Goal: Transaction & Acquisition: Book appointment/travel/reservation

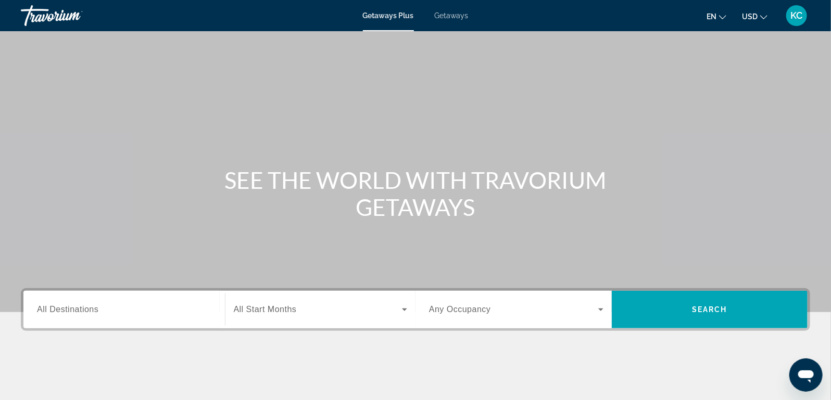
click at [73, 313] on span "All Destinations" at bounding box center [67, 309] width 61 height 9
click at [73, 313] on input "Destination All Destinations" at bounding box center [124, 310] width 174 height 12
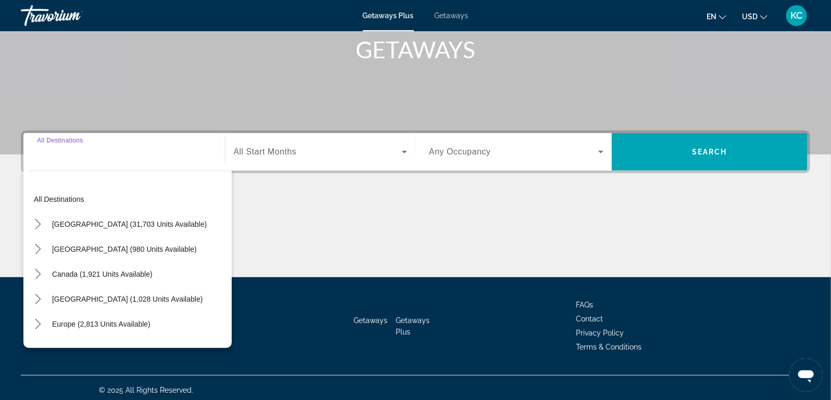
scroll to position [162, 0]
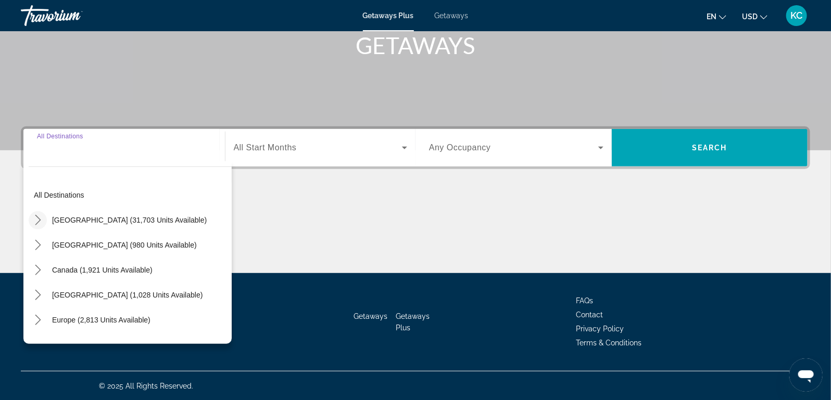
click at [37, 223] on icon "Toggle United States (31,703 units available) submenu" at bounding box center [38, 220] width 10 height 10
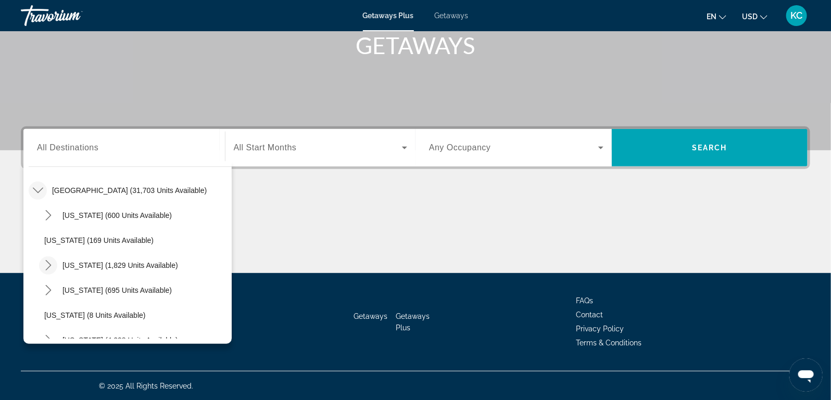
click at [47, 265] on icon "Toggle California (1,829 units available) submenu" at bounding box center [48, 265] width 10 height 10
click at [98, 309] on span "Select destination: Palm Springs (217 units available)" at bounding box center [140, 315] width 182 height 25
type input "**********"
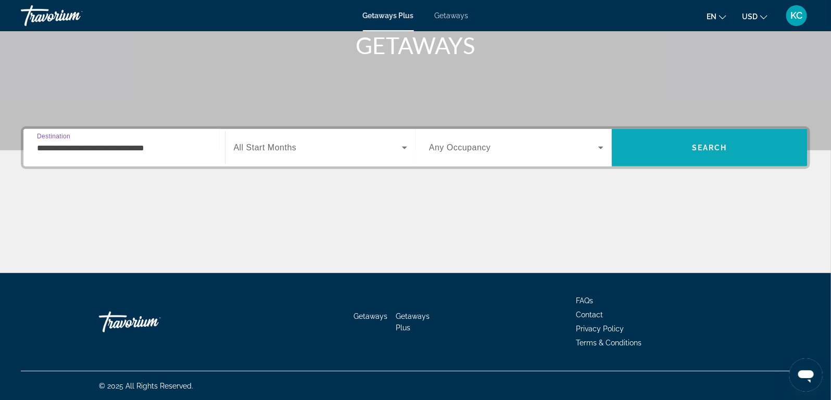
click at [721, 146] on span "Search" at bounding box center [709, 148] width 35 height 8
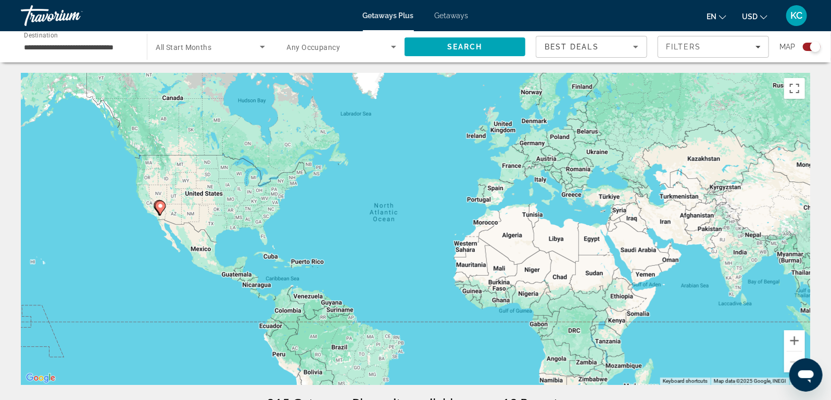
click at [808, 45] on div "Search widget" at bounding box center [812, 47] width 18 height 8
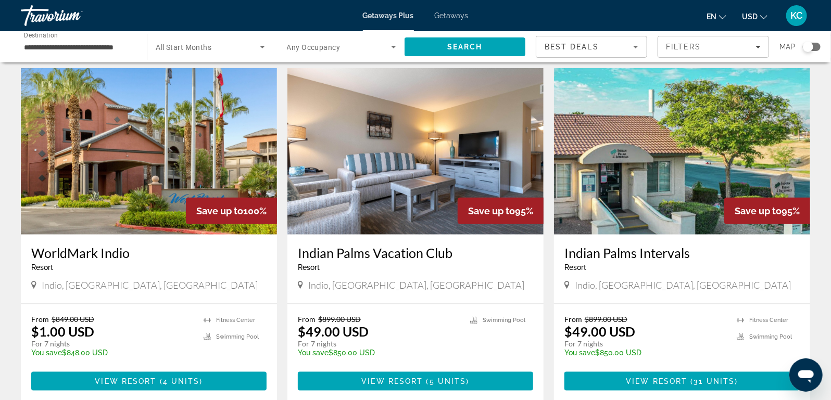
scroll to position [429, 0]
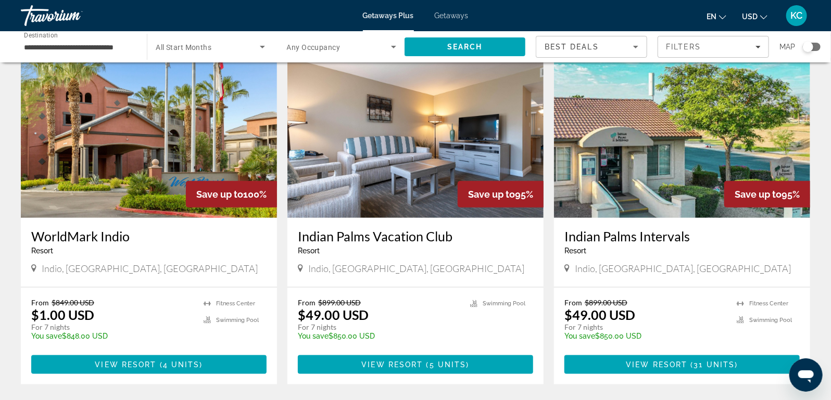
click at [123, 115] on img "Main content" at bounding box center [149, 135] width 256 height 167
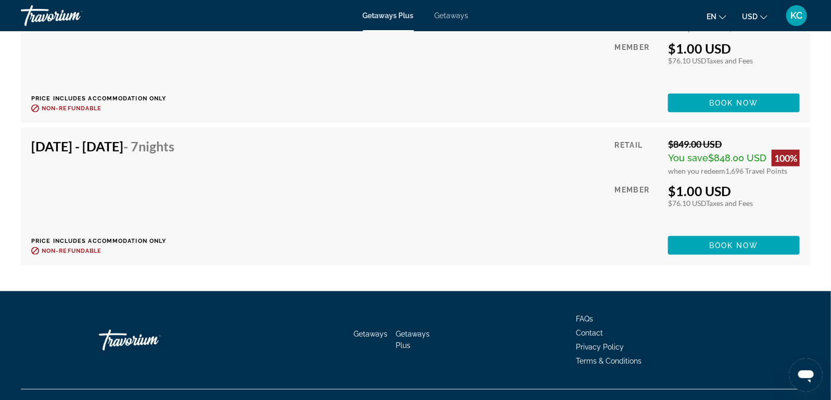
scroll to position [2354, 0]
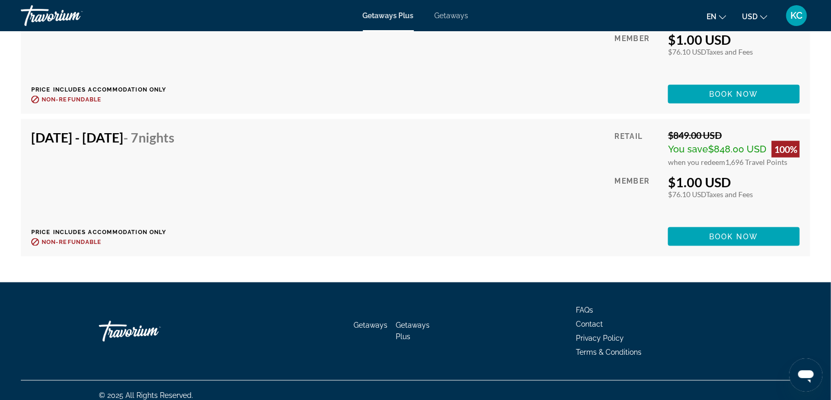
click at [447, 15] on span "Getaways" at bounding box center [452, 15] width 34 height 8
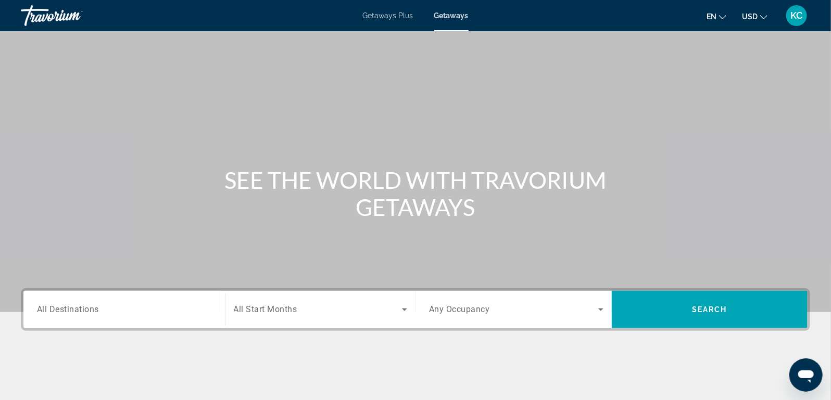
click at [92, 306] on span "All Destinations" at bounding box center [68, 310] width 62 height 10
click at [92, 306] on input "Destination All Destinations" at bounding box center [124, 310] width 174 height 12
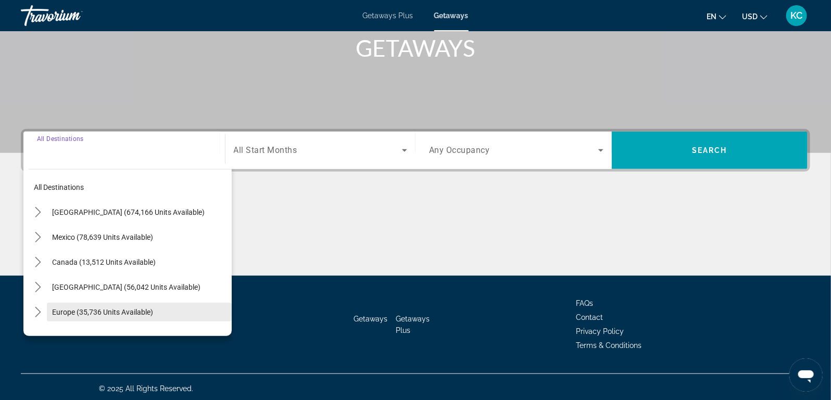
scroll to position [162, 0]
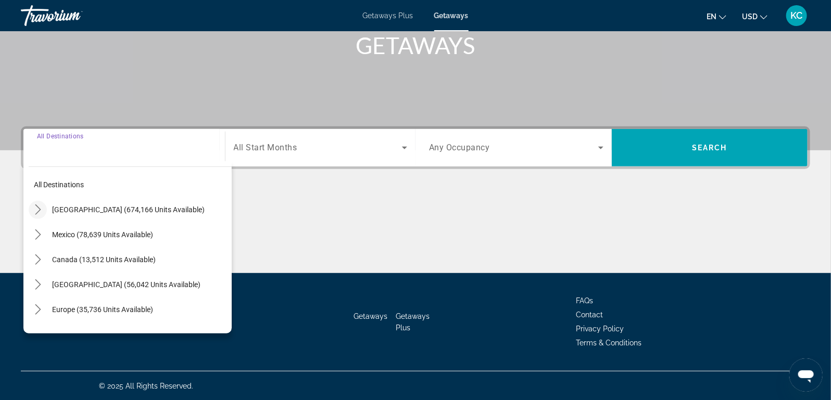
click at [35, 210] on icon "Toggle United States (674,166 units available) submenu" at bounding box center [38, 210] width 10 height 10
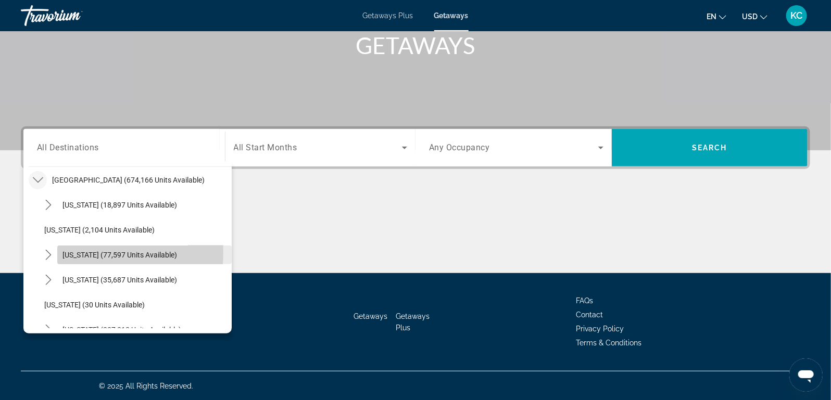
click at [73, 252] on span "[US_STATE] (77,597 units available)" at bounding box center [119, 255] width 115 height 8
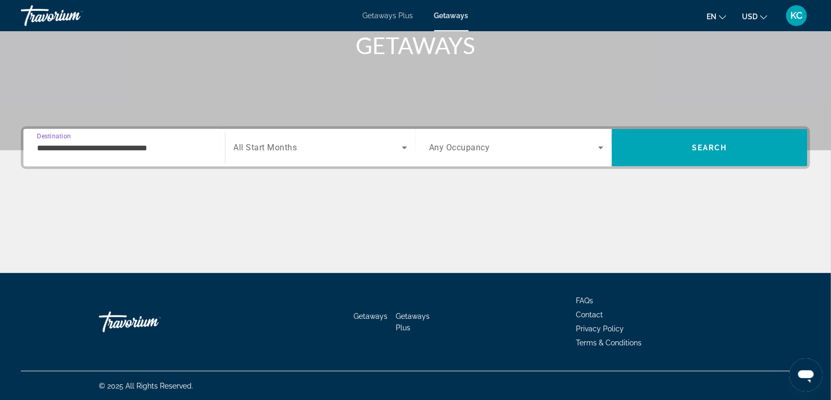
click at [49, 148] on input "**********" at bounding box center [124, 148] width 174 height 12
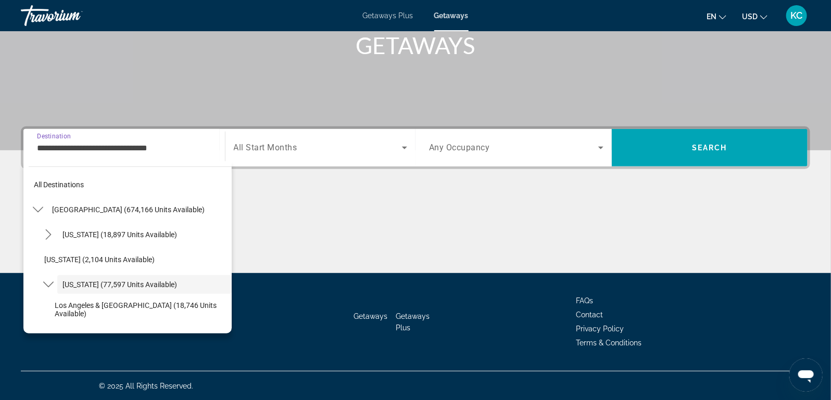
scroll to position [37, 0]
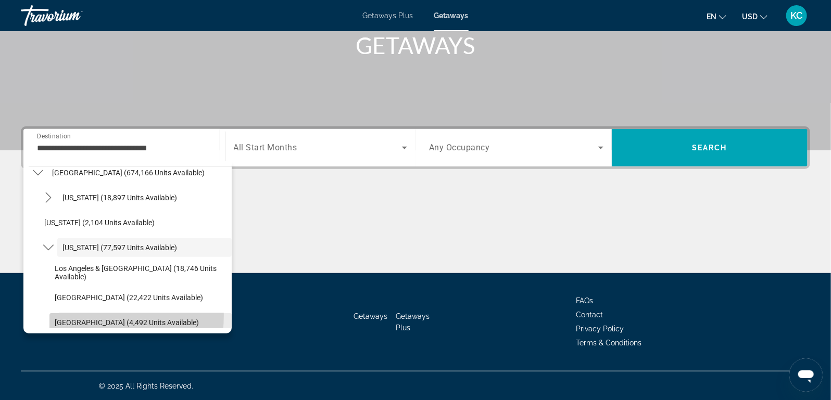
click at [75, 315] on span "Select destination: Palm Springs (4,492 units available)" at bounding box center [140, 322] width 182 height 25
type input "**********"
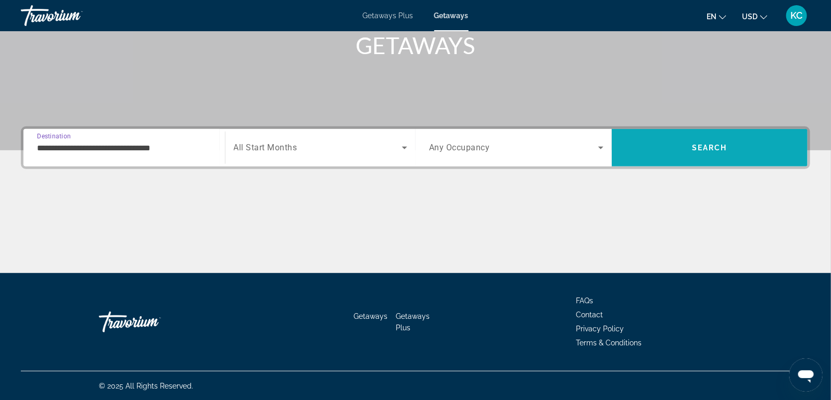
click at [707, 145] on span "Search" at bounding box center [709, 148] width 35 height 8
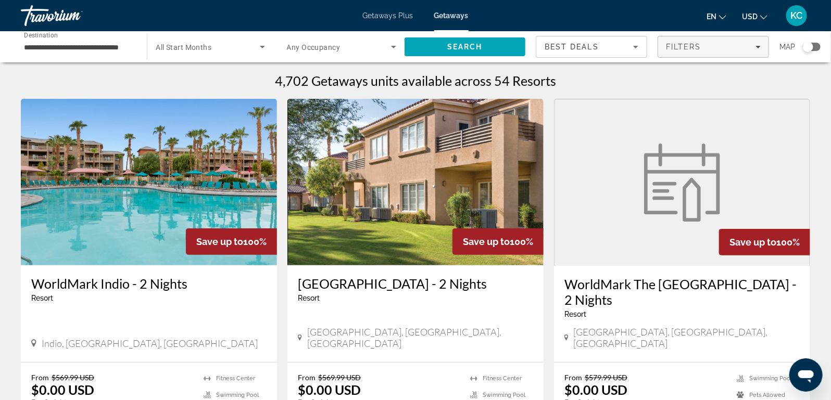
click at [711, 49] on div "Filters" at bounding box center [713, 47] width 95 height 8
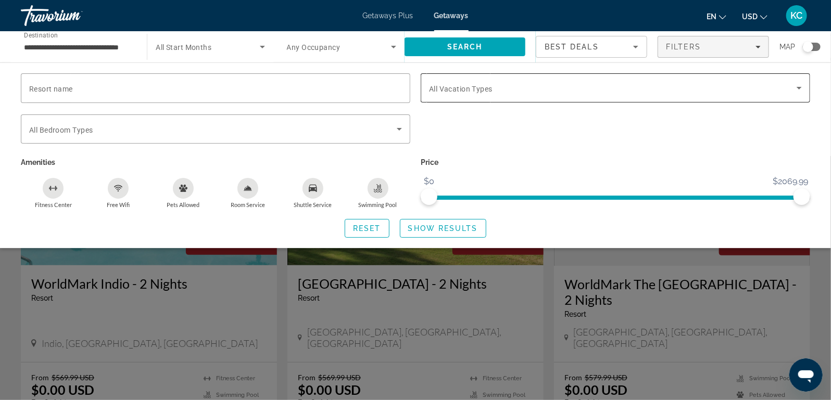
click at [496, 95] on div "Search widget" at bounding box center [615, 87] width 373 height 29
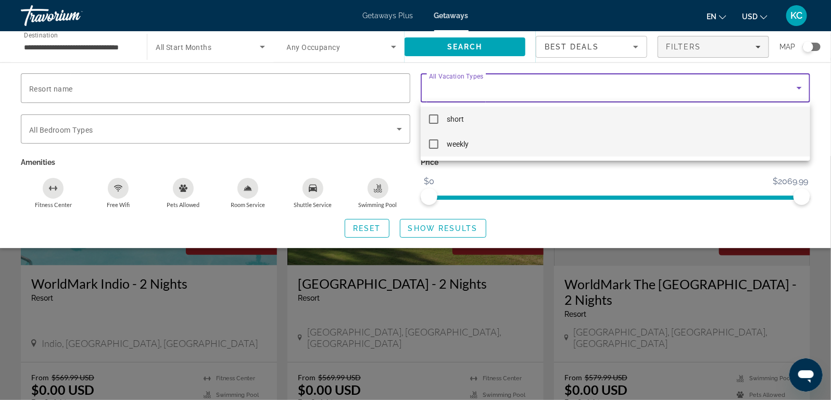
click at [432, 144] on mat-pseudo-checkbox at bounding box center [433, 144] width 9 height 9
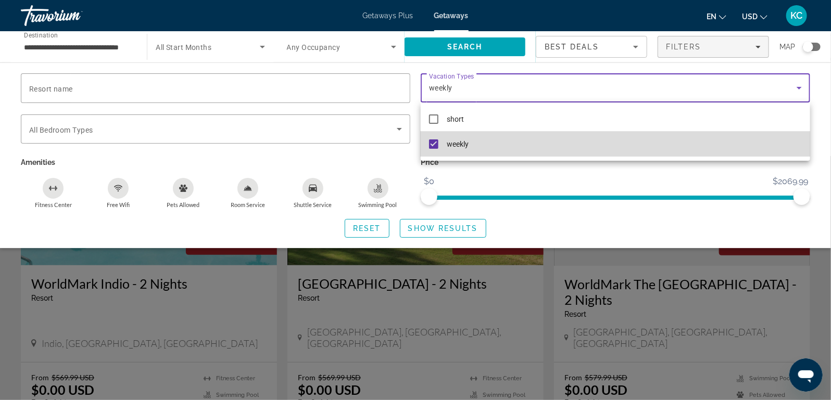
click at [431, 145] on mat-pseudo-checkbox at bounding box center [433, 144] width 9 height 9
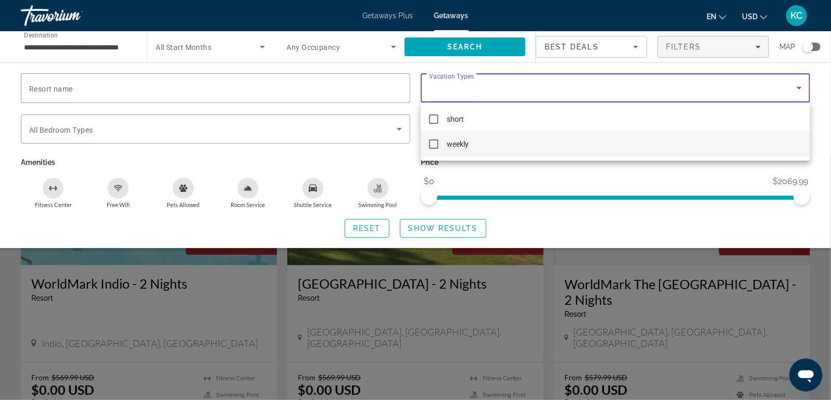
click at [439, 226] on div at bounding box center [415, 200] width 831 height 400
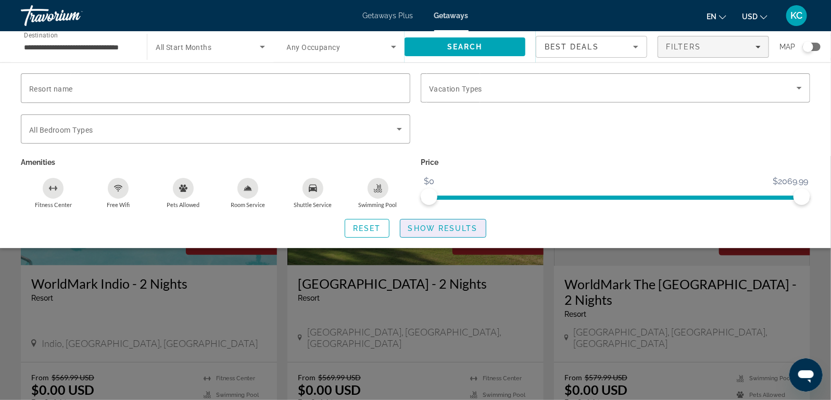
click at [439, 226] on span "Show Results" at bounding box center [443, 228] width 70 height 8
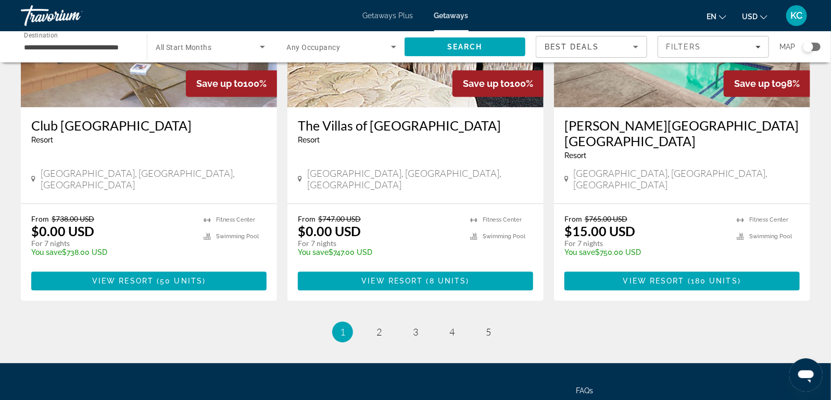
scroll to position [1315, 0]
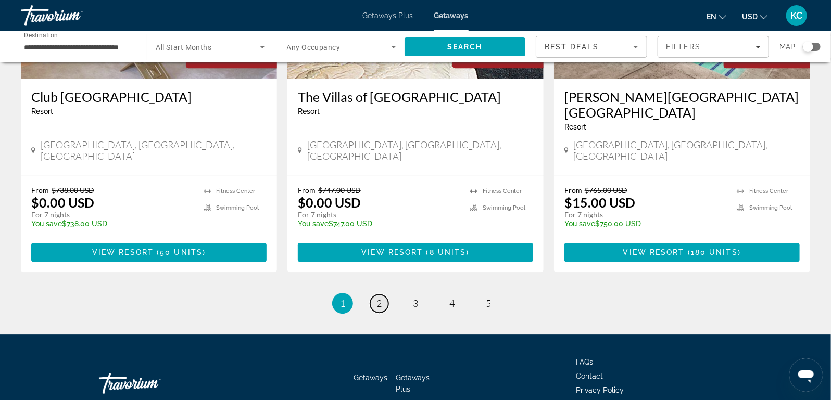
click at [377, 298] on span "2" at bounding box center [379, 303] width 5 height 11
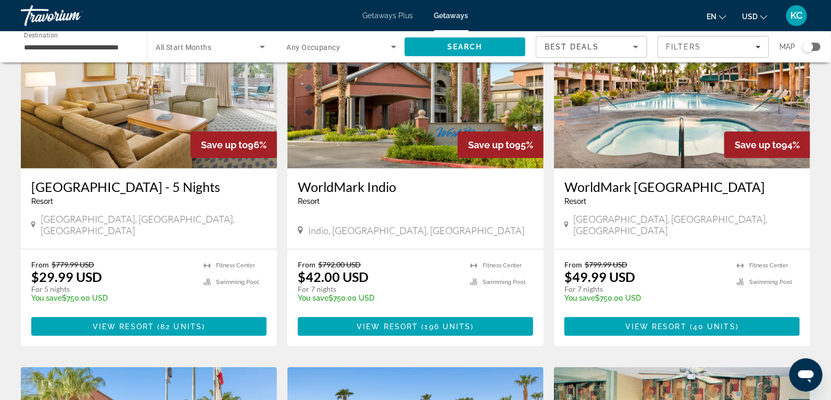
scroll to position [487, 0]
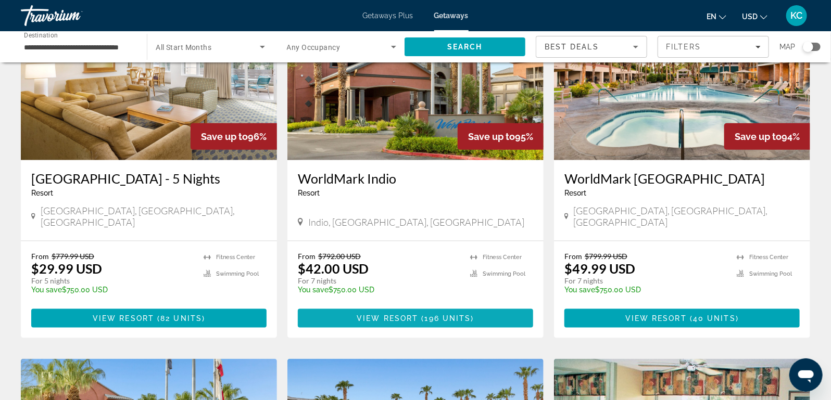
click at [417, 315] on span "View Resort" at bounding box center [387, 319] width 61 height 8
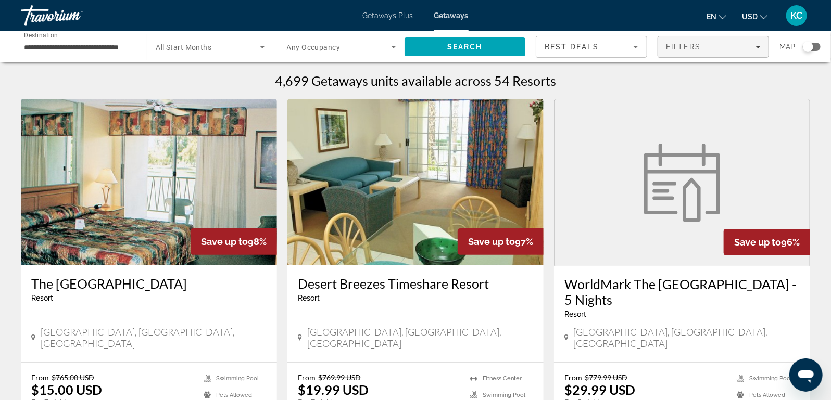
click at [736, 41] on span "Filters" at bounding box center [713, 46] width 110 height 25
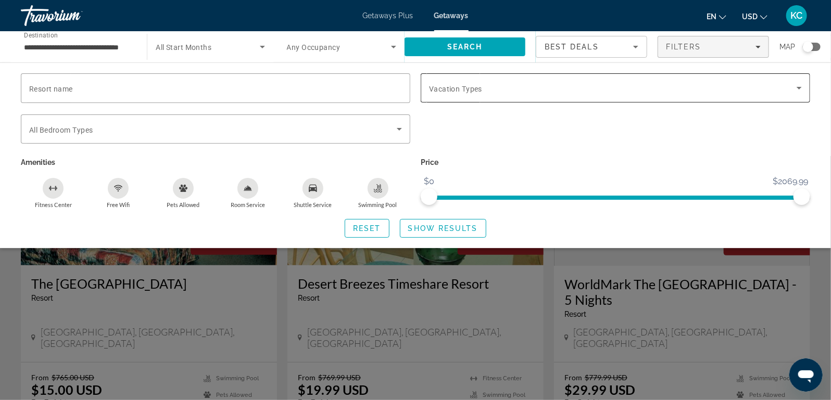
click at [448, 91] on span "Vacation Types" at bounding box center [455, 89] width 53 height 8
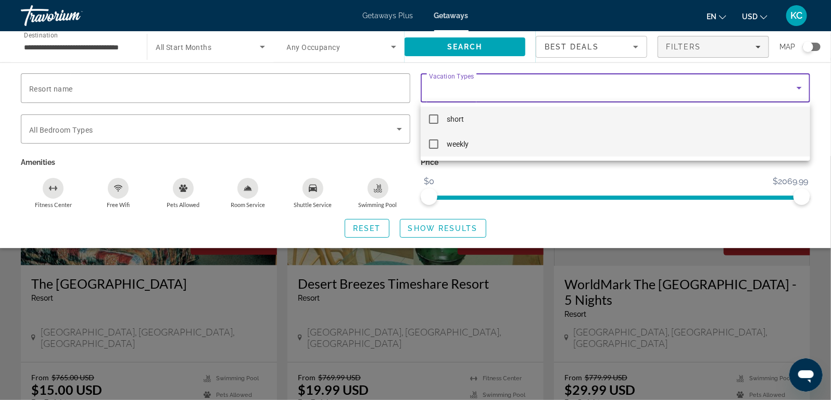
click at [433, 144] on mat-pseudo-checkbox at bounding box center [433, 144] width 9 height 9
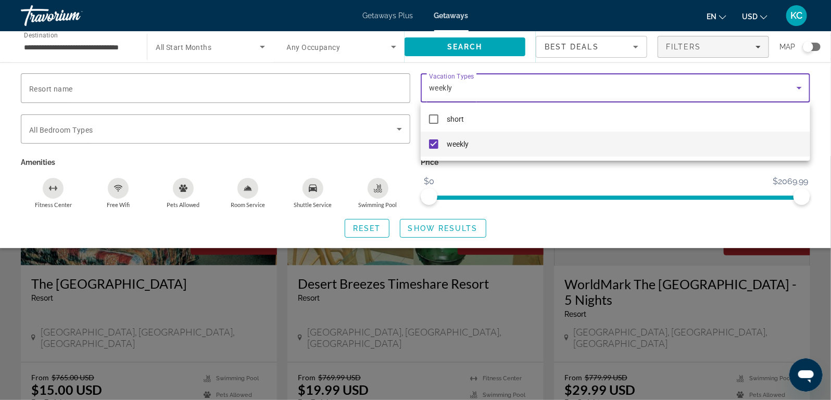
click at [449, 222] on div at bounding box center [415, 200] width 831 height 400
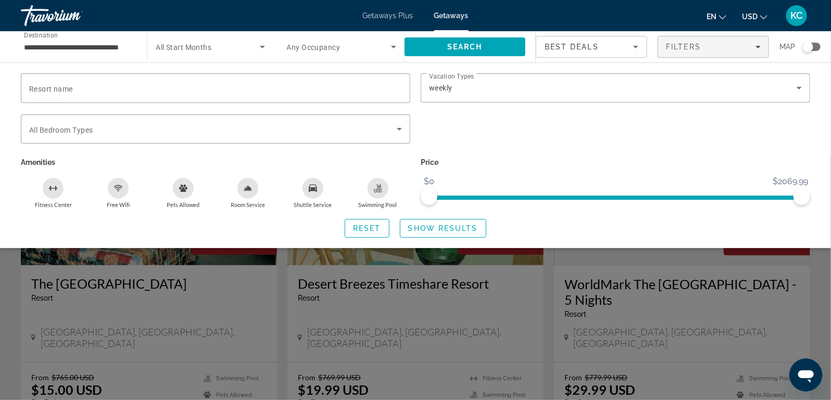
click at [449, 222] on span "Search widget" at bounding box center [442, 228] width 85 height 25
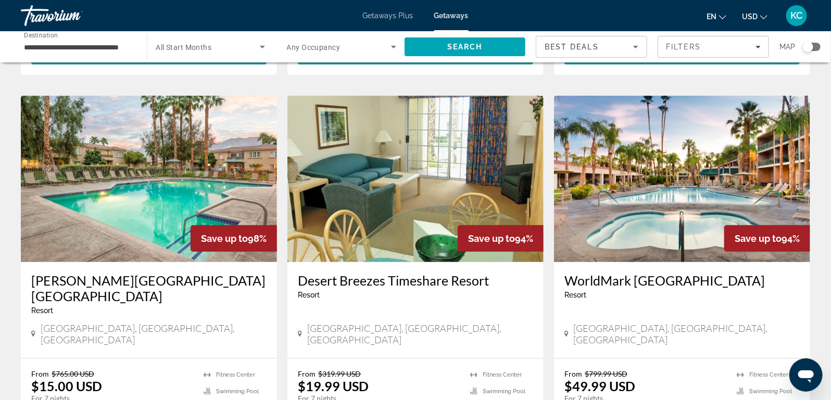
scroll to position [373, 0]
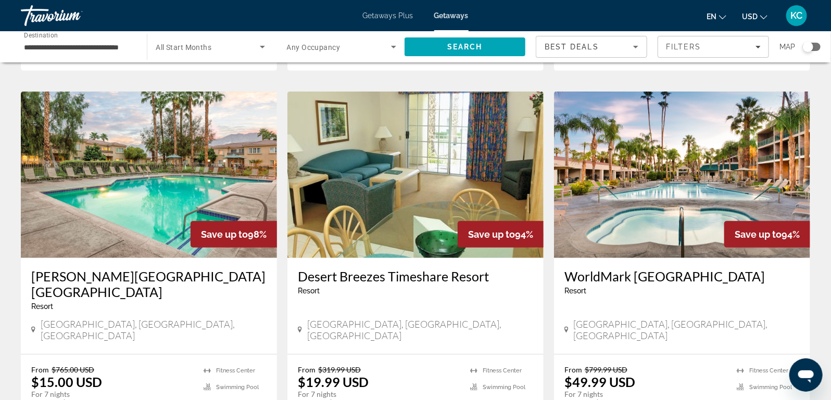
click at [700, 152] on img "Main content" at bounding box center [682, 175] width 256 height 167
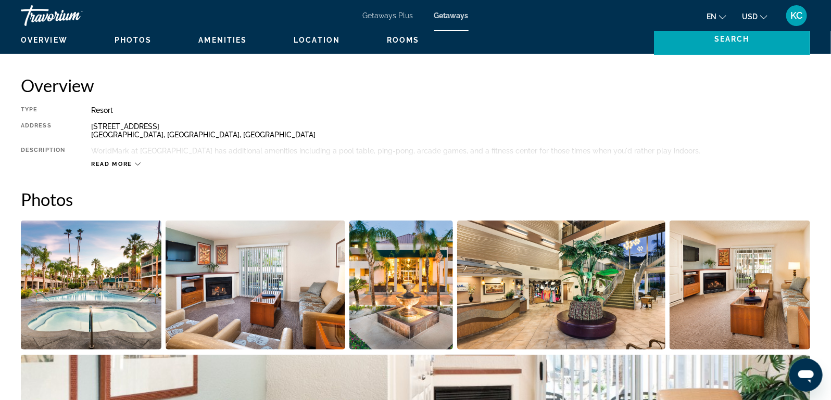
scroll to position [341, 0]
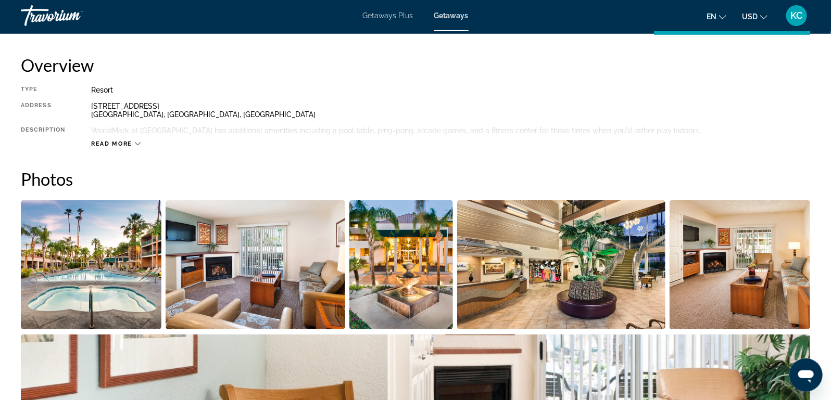
click at [108, 144] on span "Read more" at bounding box center [111, 144] width 41 height 7
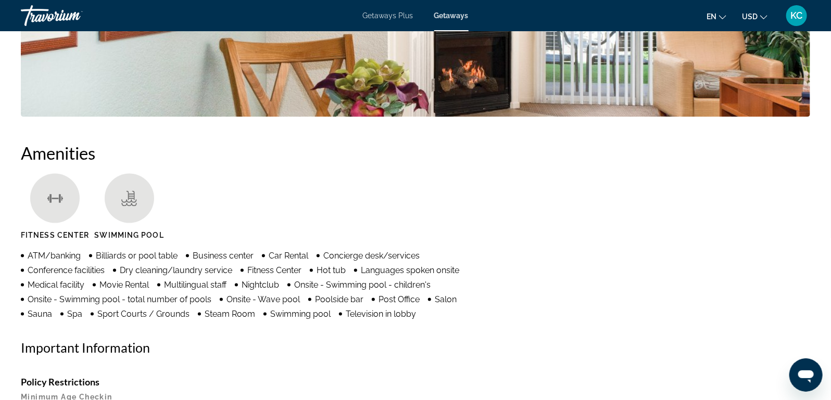
scroll to position [493, 0]
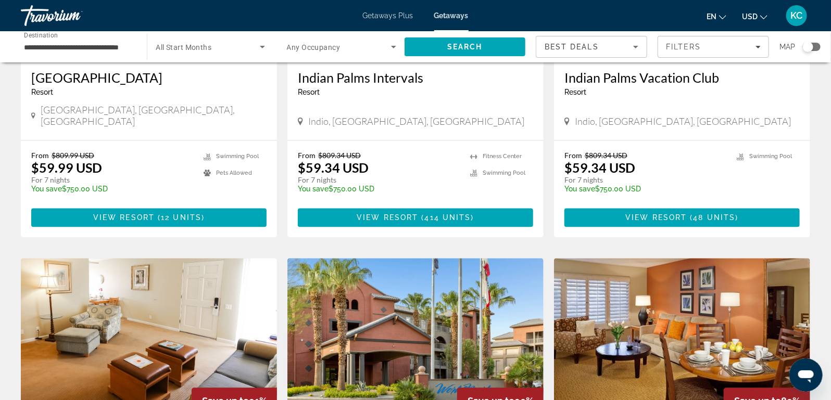
scroll to position [995, 0]
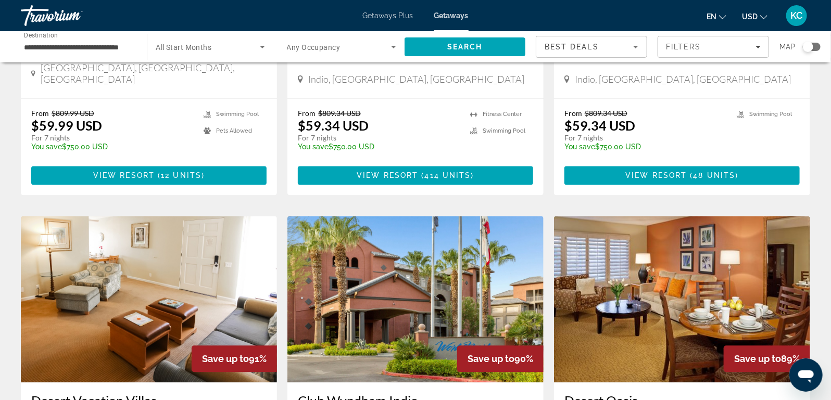
click at [392, 261] on img "Main content" at bounding box center [415, 299] width 256 height 167
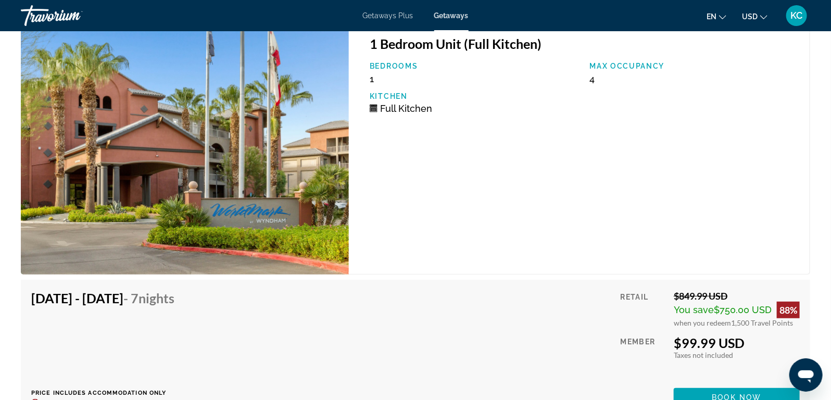
scroll to position [2406, 0]
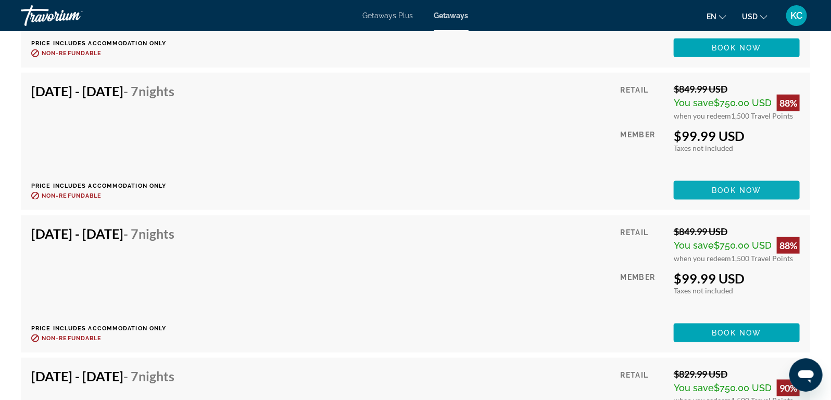
click at [739, 186] on span "Book now" at bounding box center [736, 190] width 49 height 8
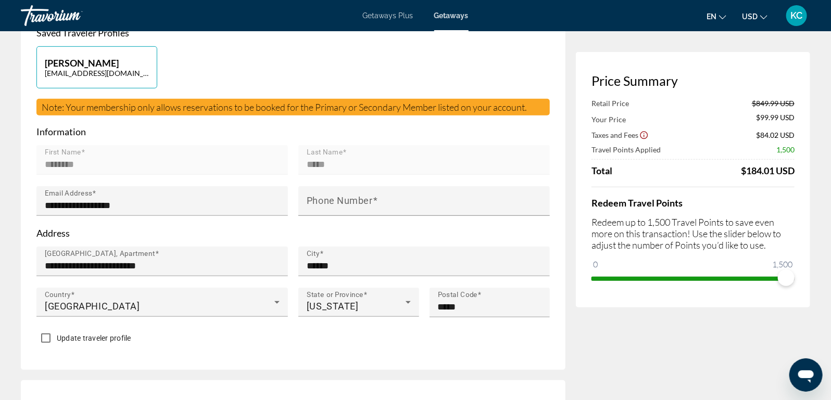
scroll to position [241, 0]
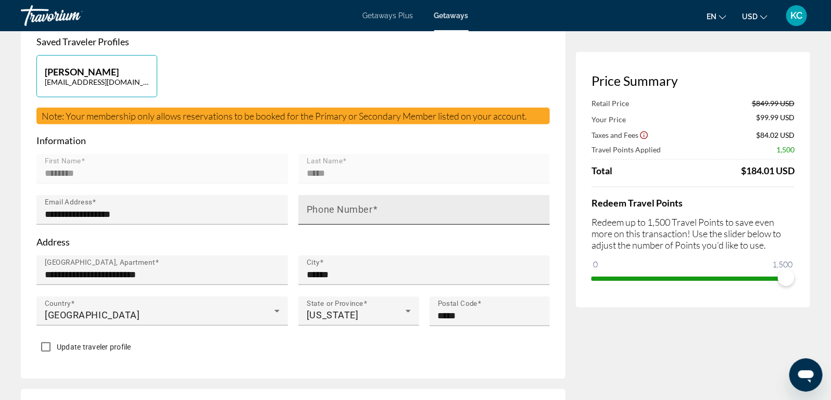
click at [455, 208] on input "Phone Number" at bounding box center [427, 214] width 241 height 12
type input "**********"
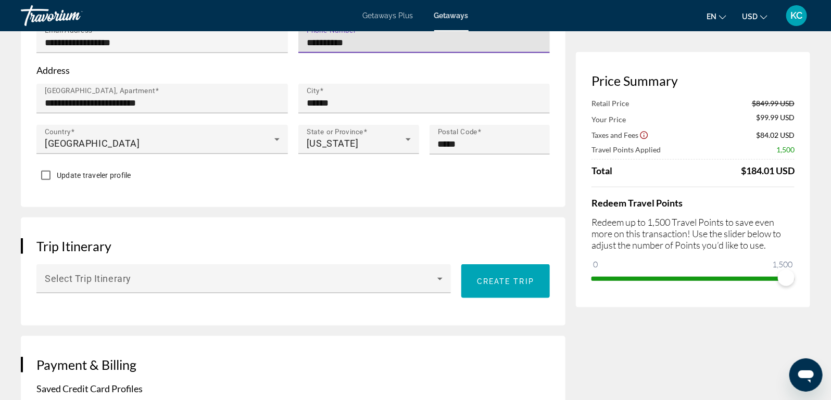
scroll to position [0, 0]
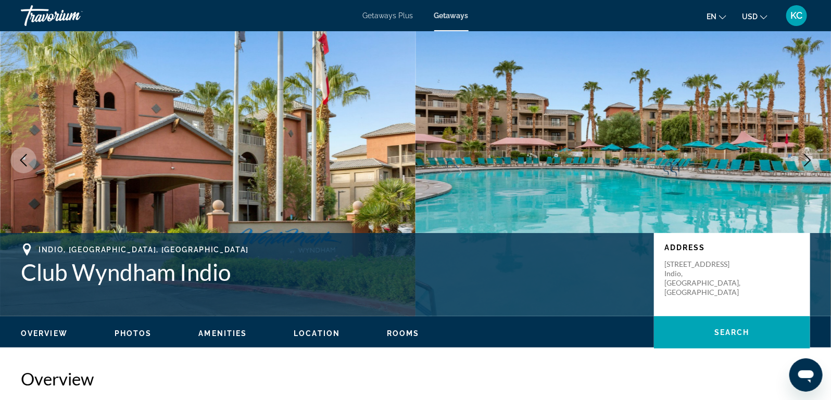
scroll to position [167, 0]
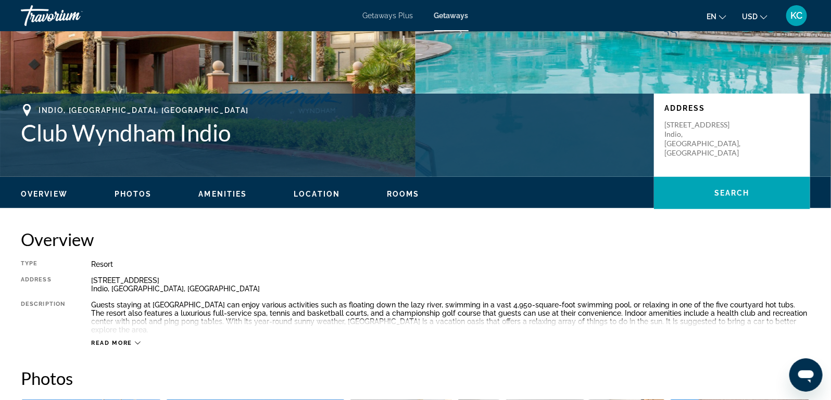
click at [121, 340] on span "Read more" at bounding box center [111, 343] width 41 height 7
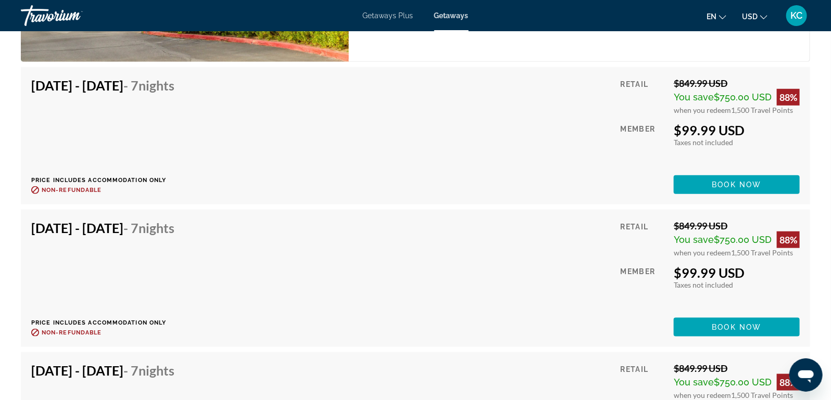
scroll to position [2296, 0]
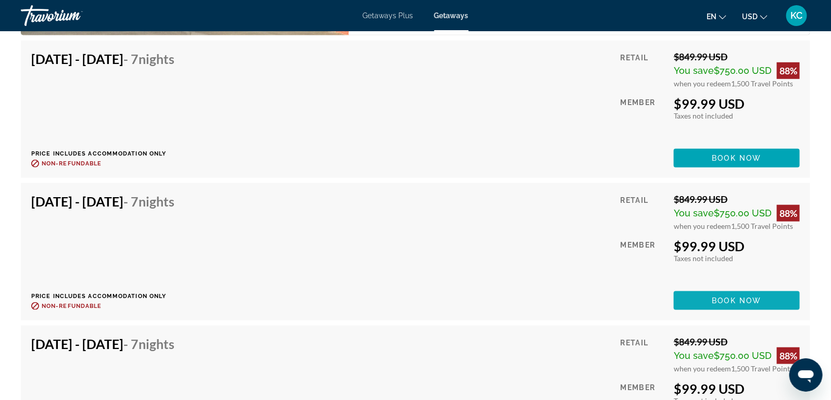
click at [720, 297] on span "Book now" at bounding box center [736, 301] width 49 height 8
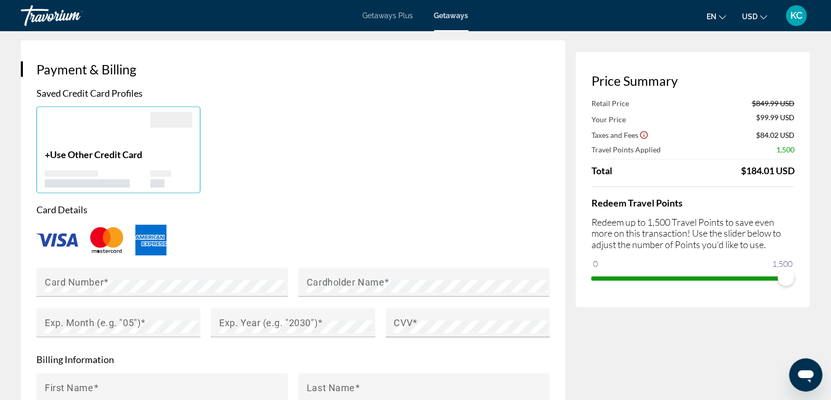
scroll to position [675, 0]
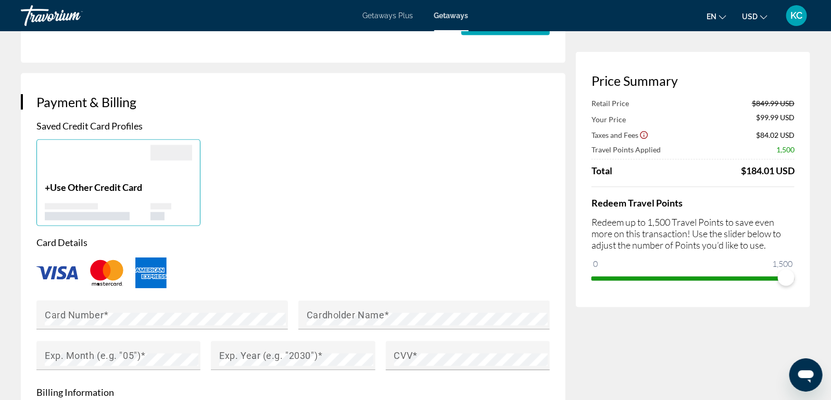
click at [170, 145] on div "Main content" at bounding box center [171, 153] width 42 height 16
click at [78, 123] on p "Saved Credit Card Profiles" at bounding box center [292, 125] width 513 height 11
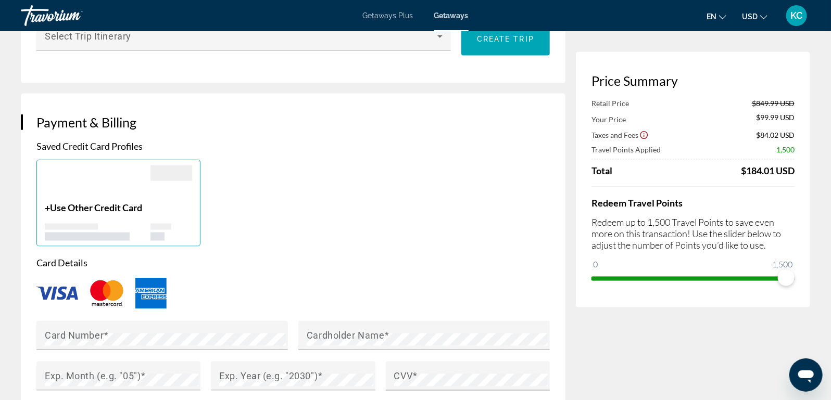
scroll to position [658, 0]
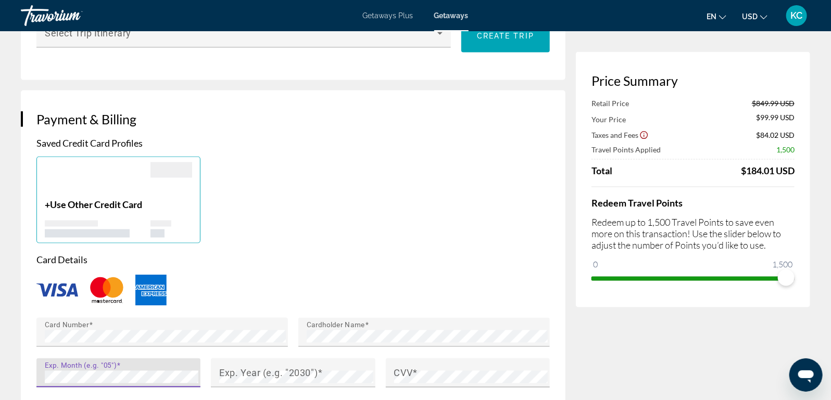
click at [66, 367] on div "Exp. Month (e.g. "05")" at bounding box center [122, 373] width 154 height 29
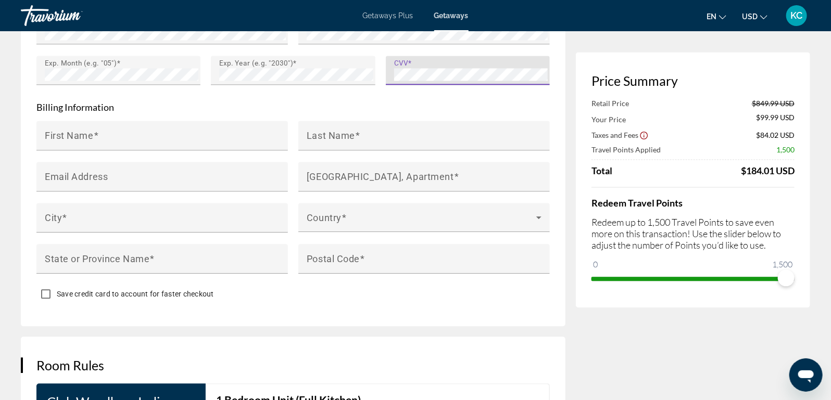
scroll to position [964, 0]
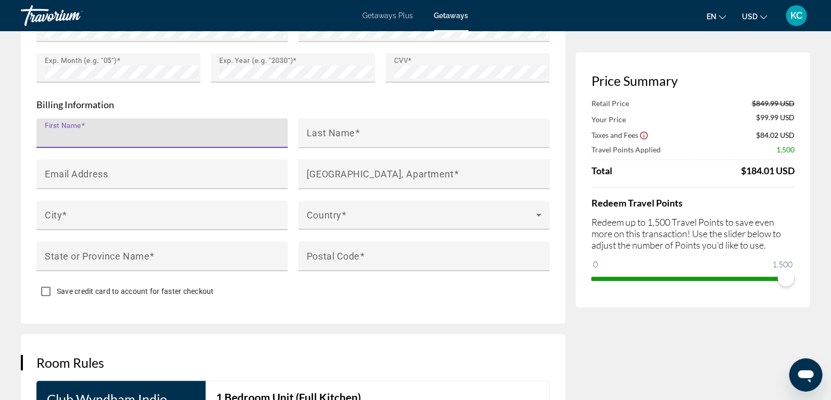
click at [188, 133] on input "First Name" at bounding box center [165, 137] width 241 height 12
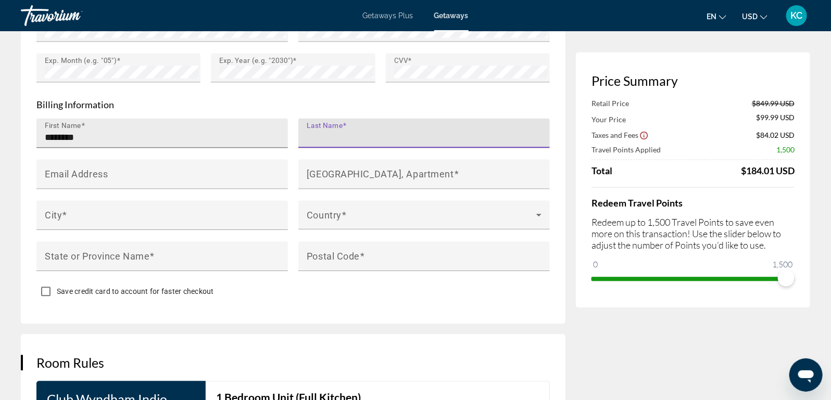
click at [92, 131] on input "********" at bounding box center [165, 137] width 241 height 12
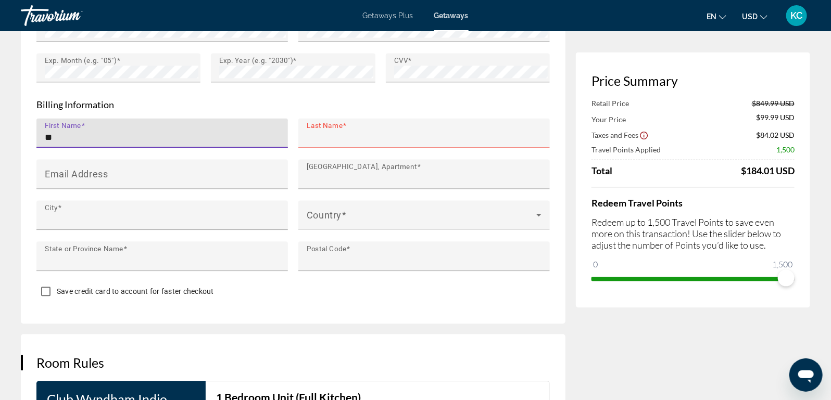
type input "****"
type input "*****"
type input "**********"
type input "******"
type input "**"
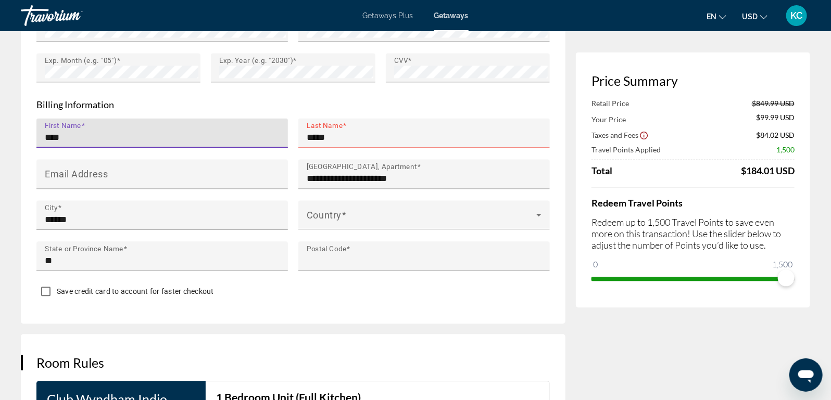
type input "**********"
click at [63, 136] on input "****" at bounding box center [165, 137] width 241 height 12
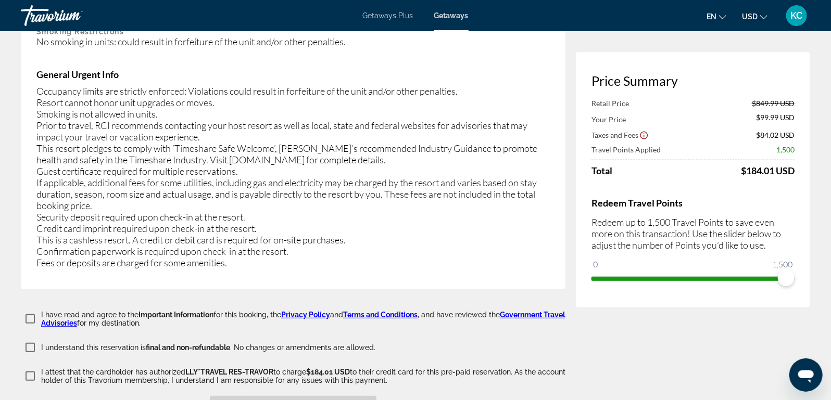
scroll to position [1876, 0]
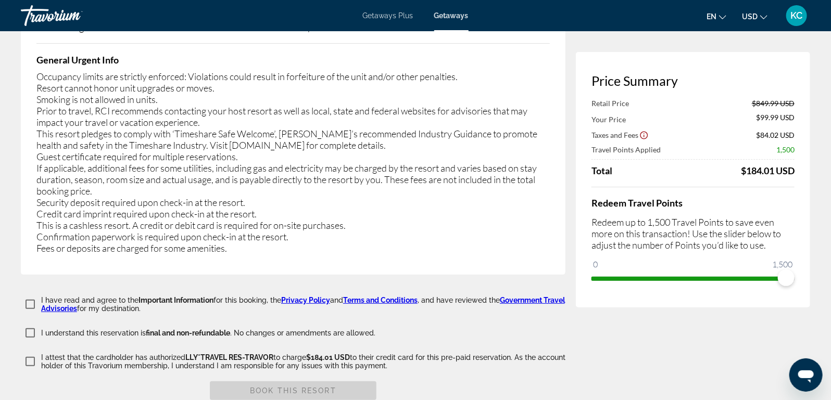
type input "********"
click at [306, 387] on span "Book this Resort" at bounding box center [293, 391] width 86 height 8
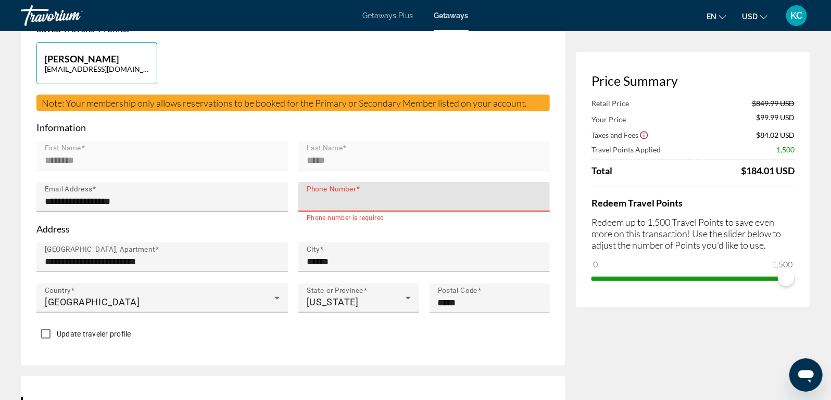
click at [406, 197] on input "Phone Number" at bounding box center [427, 201] width 241 height 12
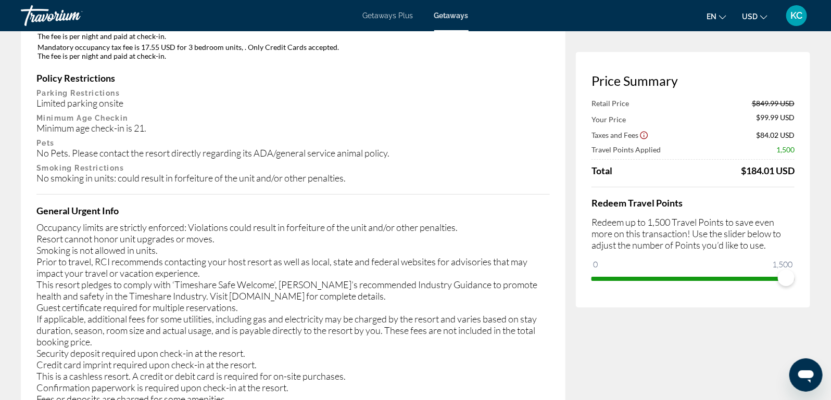
scroll to position [2025, 0]
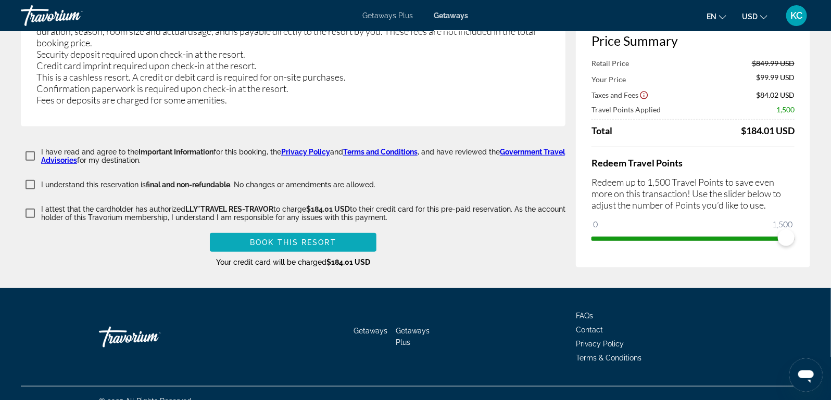
type input "**********"
click at [319, 231] on span "Main content" at bounding box center [293, 242] width 167 height 25
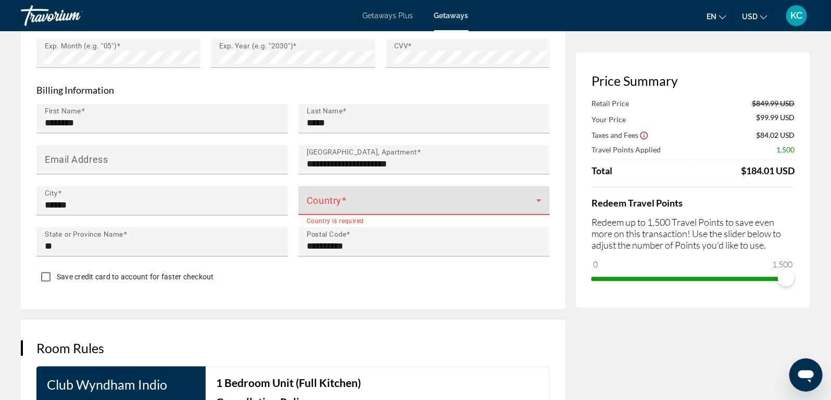
click at [537, 189] on div "Country" at bounding box center [424, 200] width 235 height 29
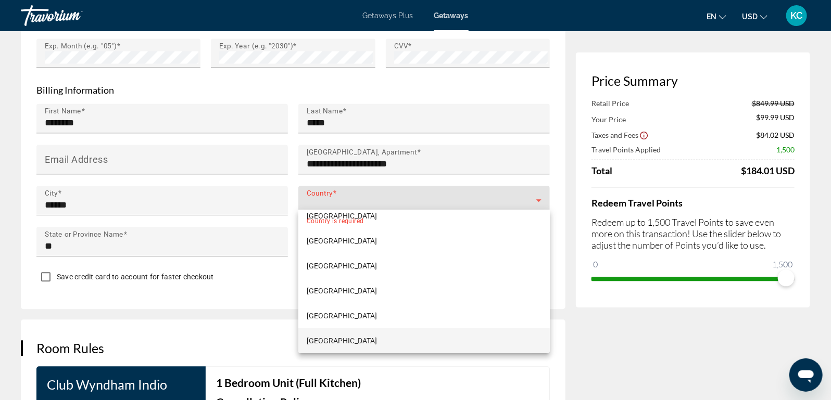
scroll to position [5960, 0]
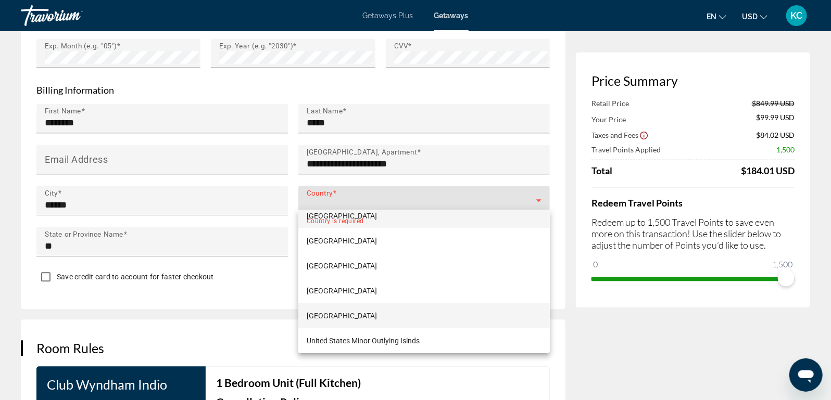
click at [357, 310] on span "[GEOGRAPHIC_DATA]" at bounding box center [342, 316] width 70 height 12
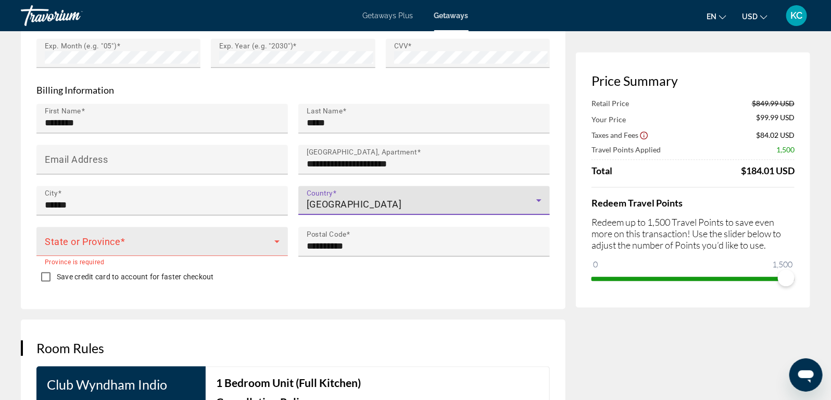
click at [273, 240] on icon "Main content" at bounding box center [277, 241] width 12 height 12
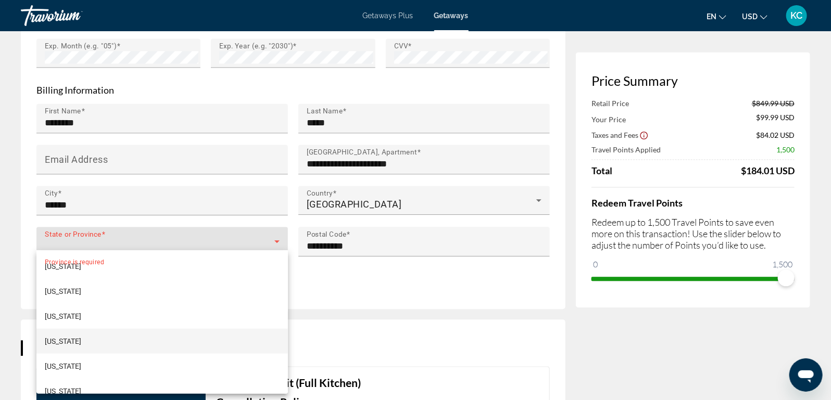
scroll to position [607, 0]
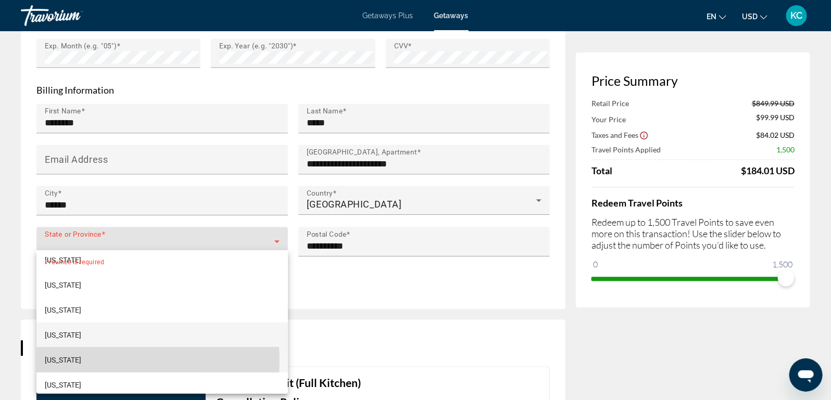
click at [108, 361] on mat-option "[US_STATE]" at bounding box center [162, 360] width 252 height 25
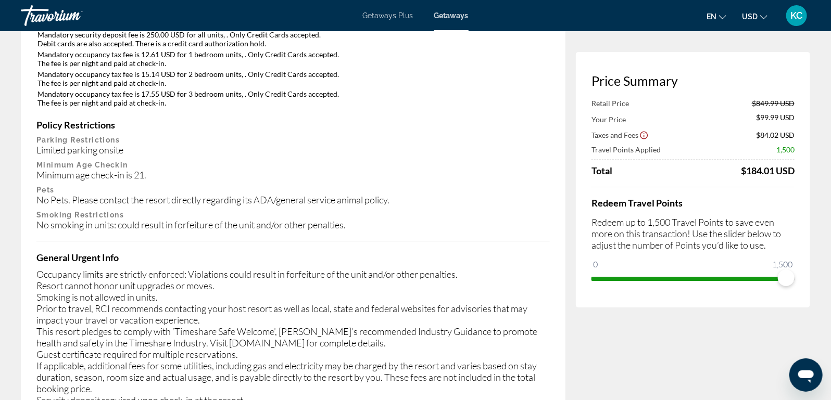
scroll to position [2025, 0]
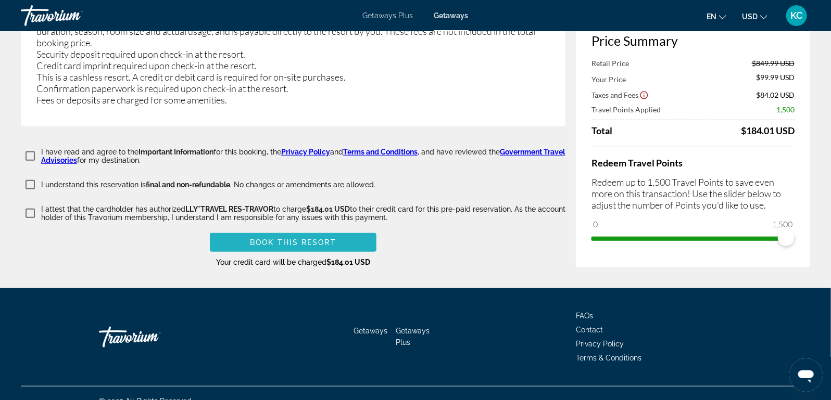
click at [332, 239] on span "Book this Resort" at bounding box center [293, 243] width 86 height 8
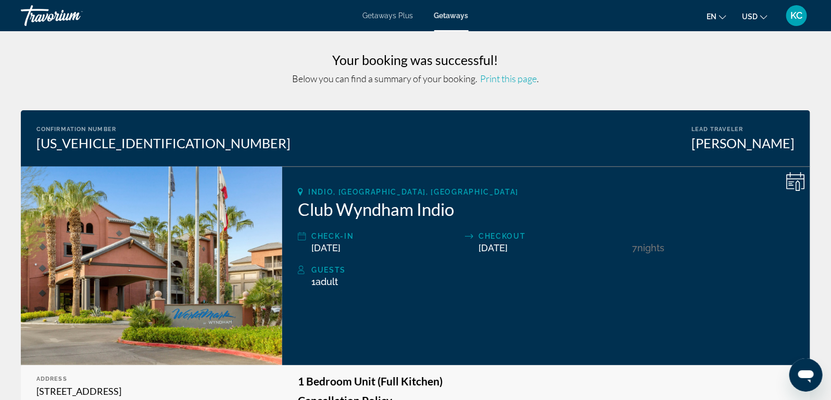
click at [800, 13] on span "KC" at bounding box center [797, 15] width 12 height 10
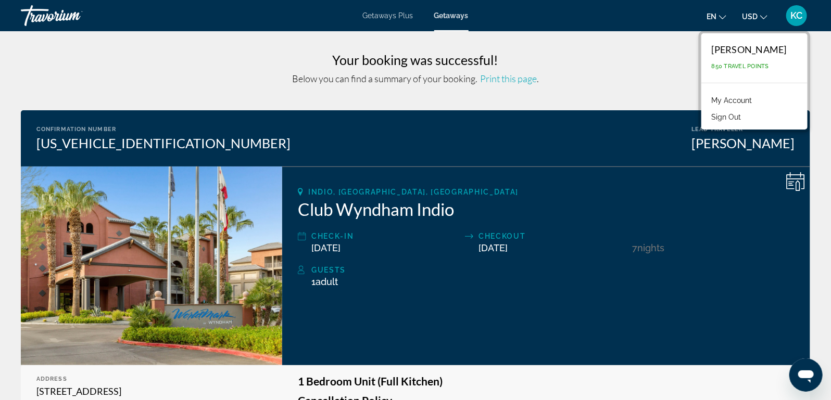
click at [547, 58] on h3 "Your booking was successful!" at bounding box center [415, 60] width 789 height 16
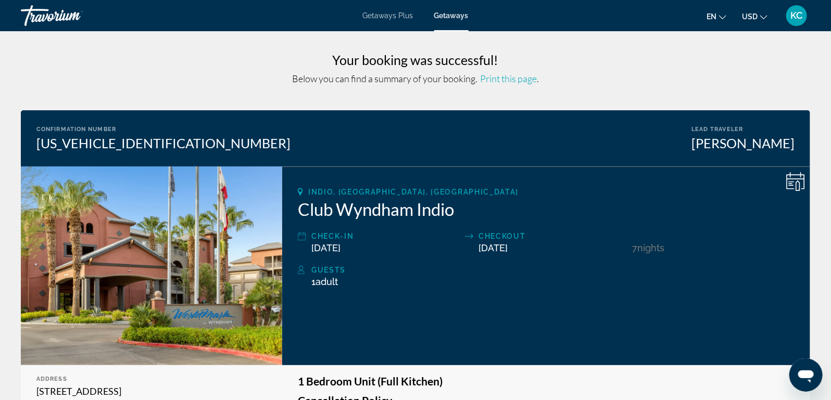
click at [402, 14] on span "Getaways Plus" at bounding box center [388, 15] width 51 height 8
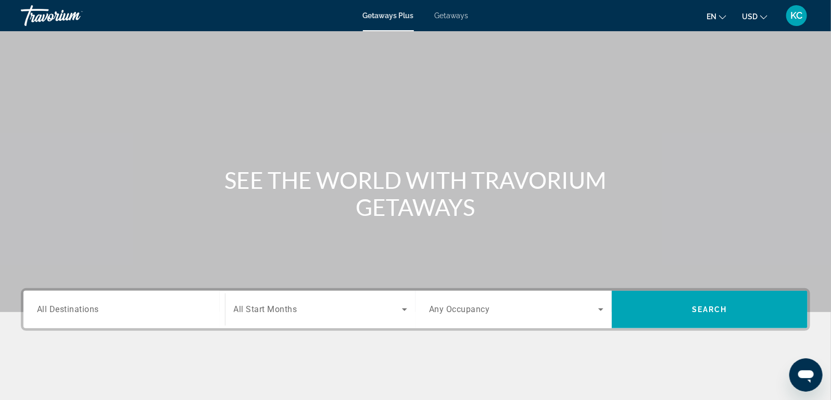
click at [796, 14] on span "KC" at bounding box center [797, 15] width 12 height 10
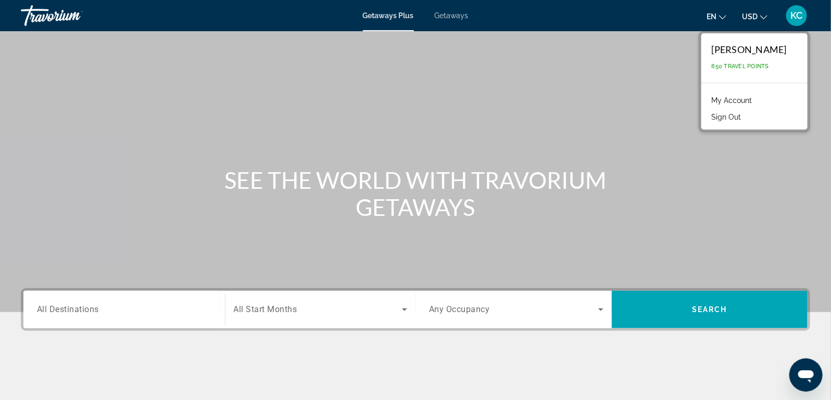
click at [793, 8] on div "KC" at bounding box center [796, 15] width 21 height 21
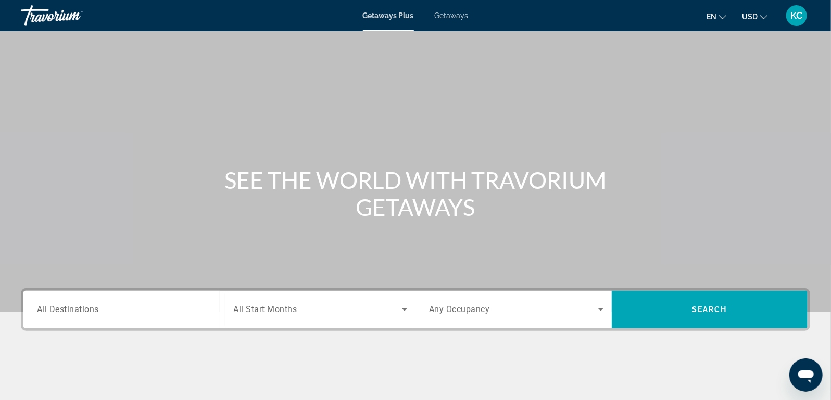
click at [795, 18] on span "KC" at bounding box center [797, 15] width 12 height 10
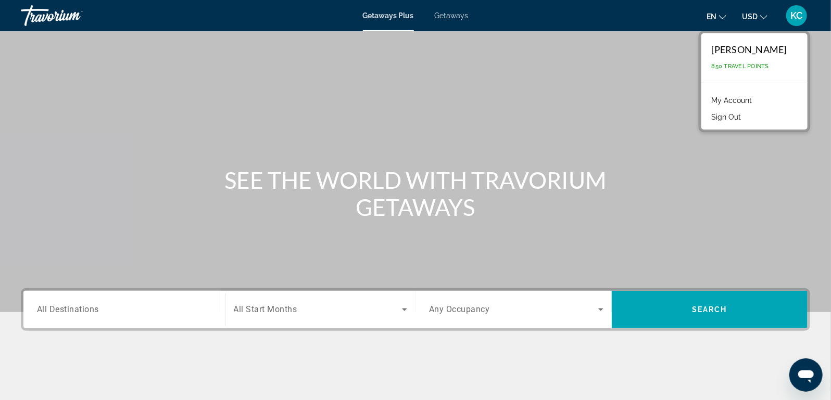
click at [747, 98] on link "My Account" at bounding box center [732, 101] width 51 height 14
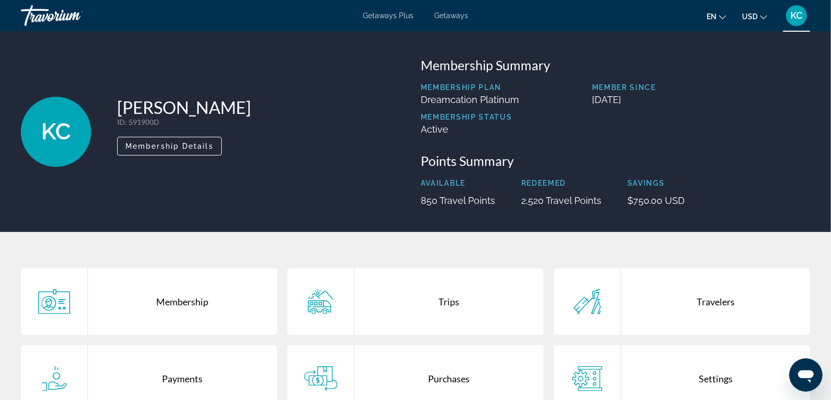
click at [794, 16] on span "KC" at bounding box center [797, 15] width 12 height 10
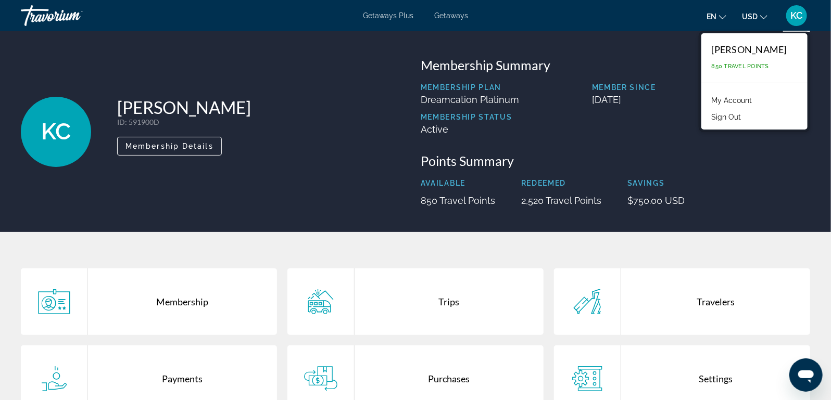
click at [729, 100] on link "My Account" at bounding box center [732, 101] width 51 height 14
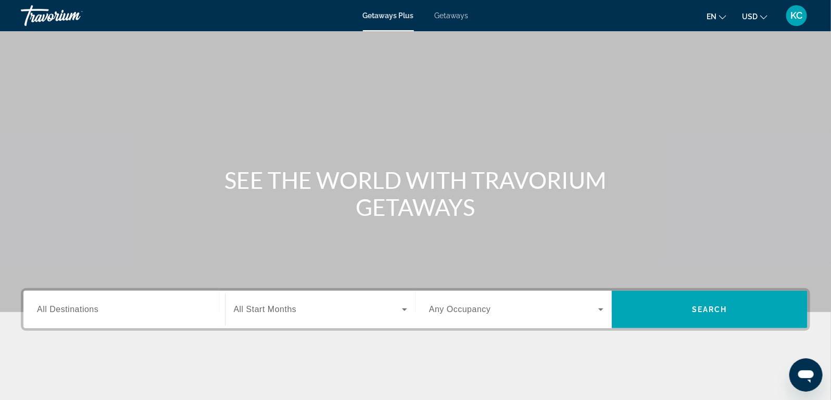
click at [798, 11] on span "KC" at bounding box center [797, 15] width 12 height 10
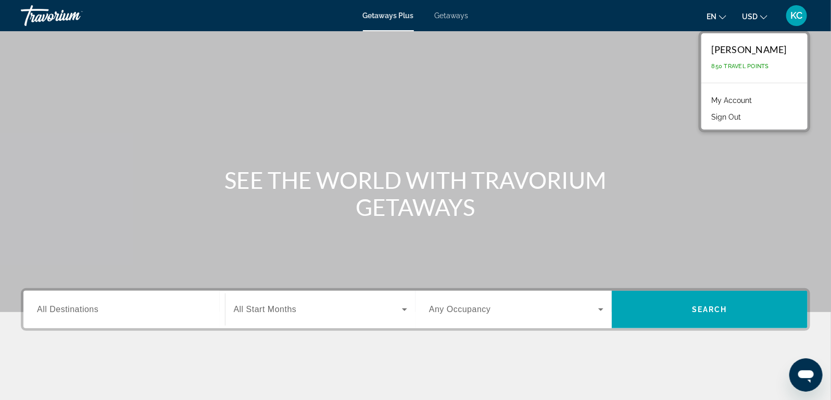
click at [732, 102] on link "My Account" at bounding box center [732, 101] width 51 height 14
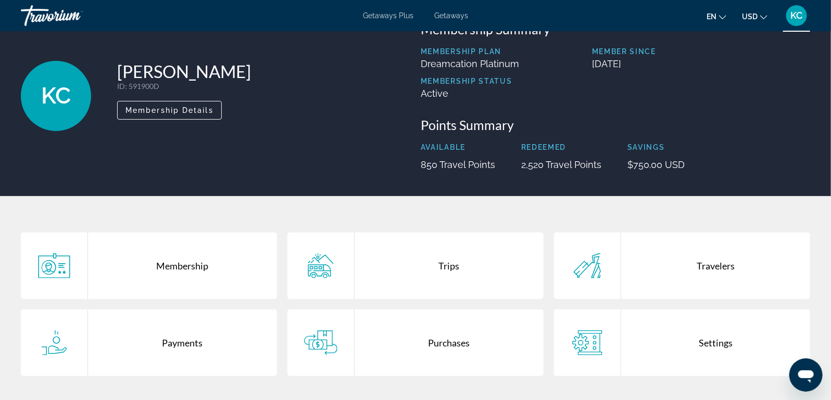
scroll to position [34, 0]
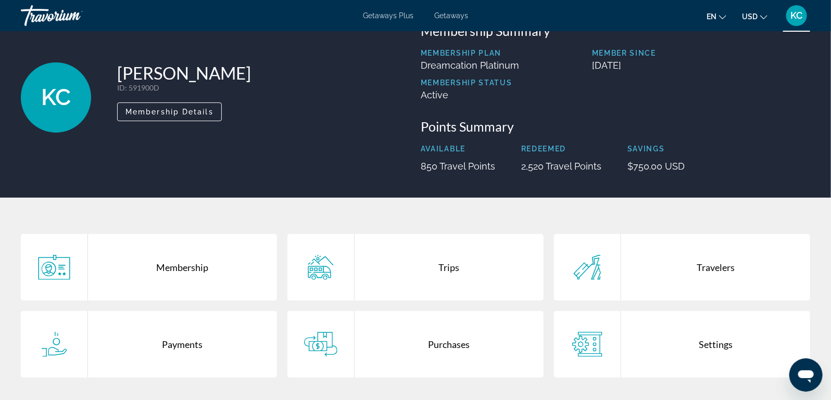
click at [450, 12] on span "Getaways" at bounding box center [451, 15] width 34 height 8
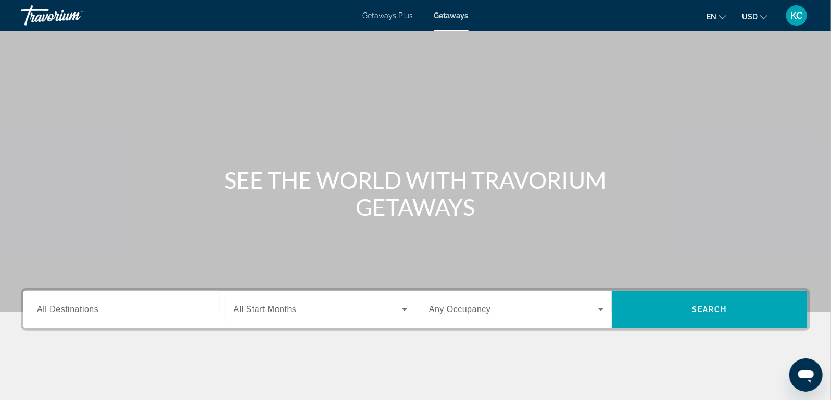
click at [748, 10] on button "USD USD ($) MXN (Mex$) CAD (Can$) GBP (£) EUR (€) AUD (A$) NZD (NZ$) CNY (CN¥)" at bounding box center [755, 16] width 26 height 15
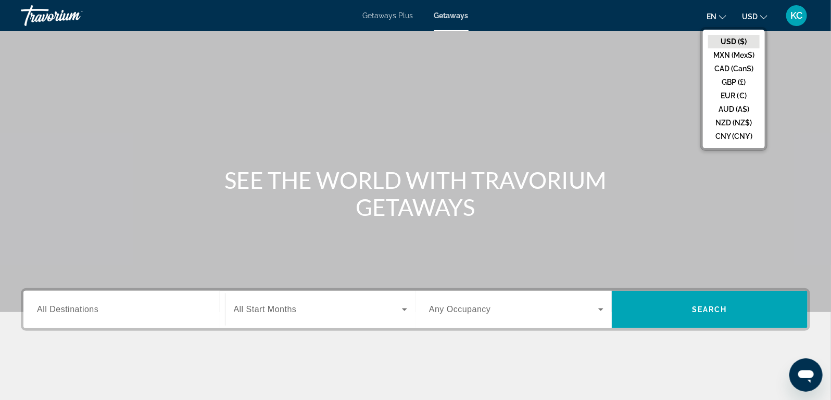
click at [748, 10] on button "USD USD ($) MXN (Mex$) CAD (Can$) GBP (£) EUR (€) AUD (A$) NZD (NZ$) CNY (CN¥)" at bounding box center [755, 16] width 26 height 15
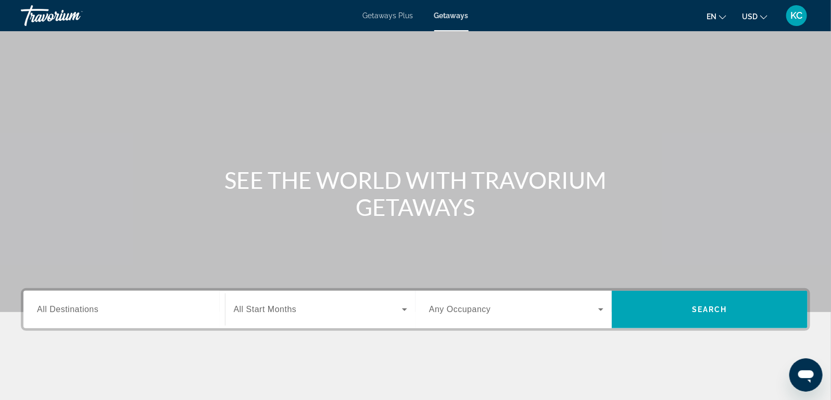
click at [750, 16] on span "USD" at bounding box center [750, 16] width 16 height 8
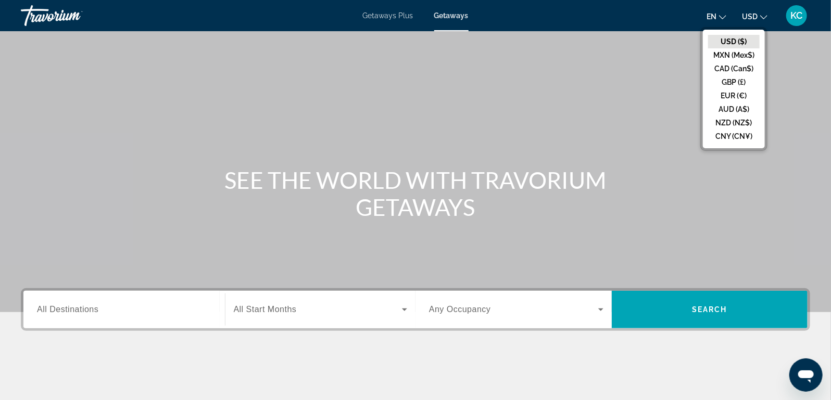
click at [763, 6] on div "Getaways Plus Getaways en English Español Français Italiano Português русский U…" at bounding box center [415, 15] width 831 height 27
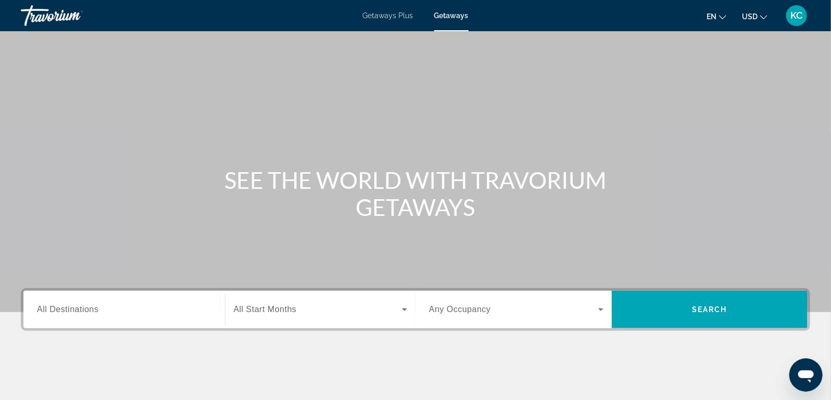
click at [801, 15] on span "KC" at bounding box center [797, 15] width 12 height 10
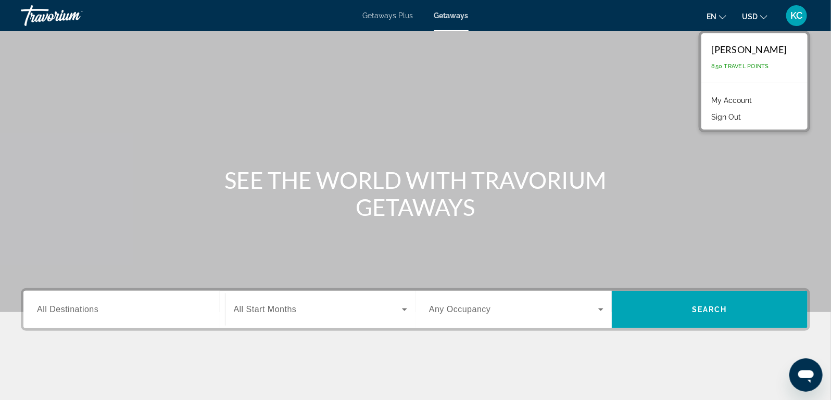
click at [751, 103] on link "My Account" at bounding box center [732, 101] width 51 height 14
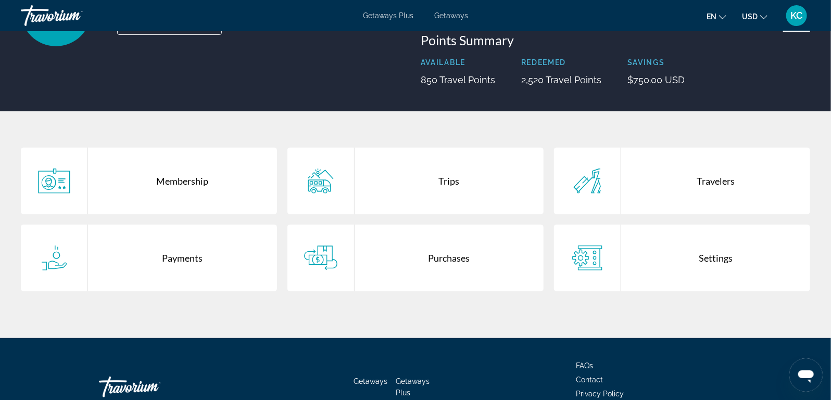
scroll to position [136, 0]
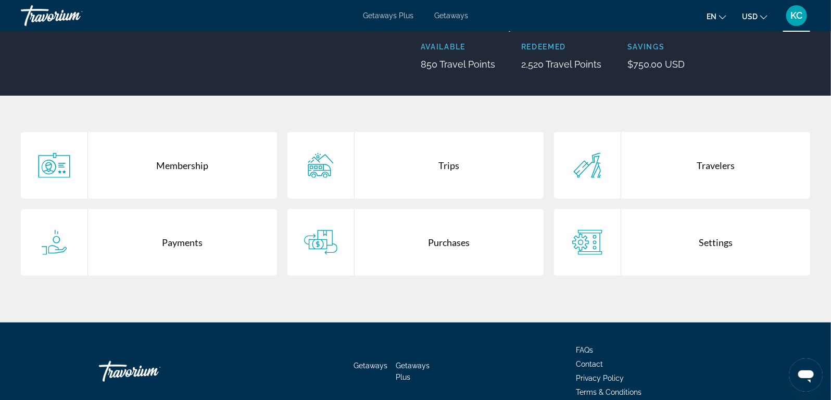
click at [429, 249] on div "Purchases" at bounding box center [449, 242] width 189 height 67
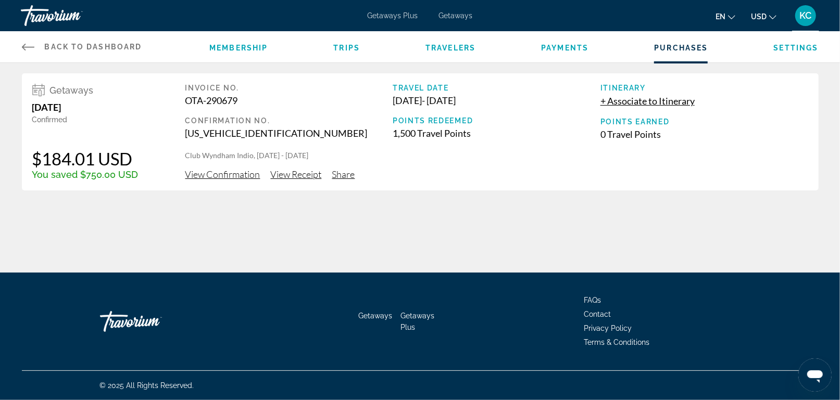
click at [302, 173] on span "View Receipt" at bounding box center [296, 174] width 51 height 11
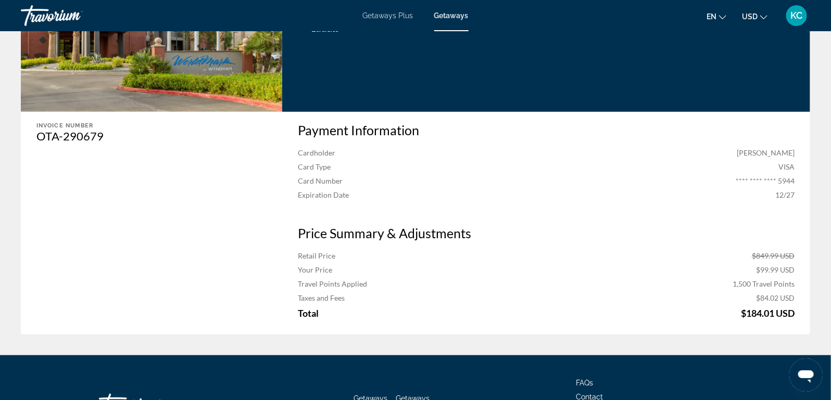
scroll to position [354, 0]
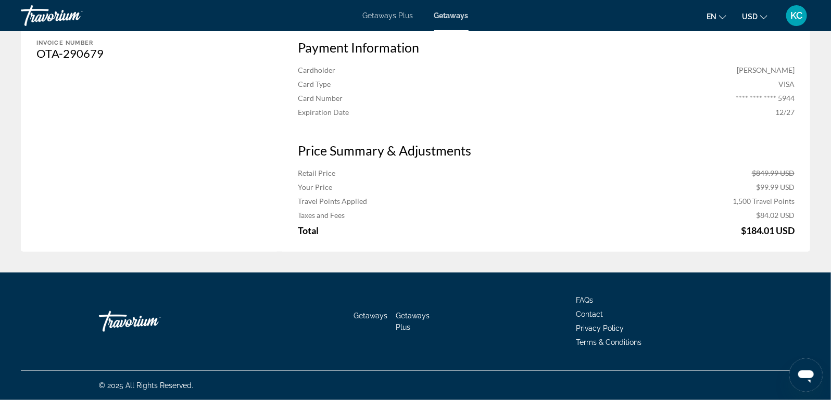
click at [798, 8] on div "KC" at bounding box center [796, 15] width 21 height 21
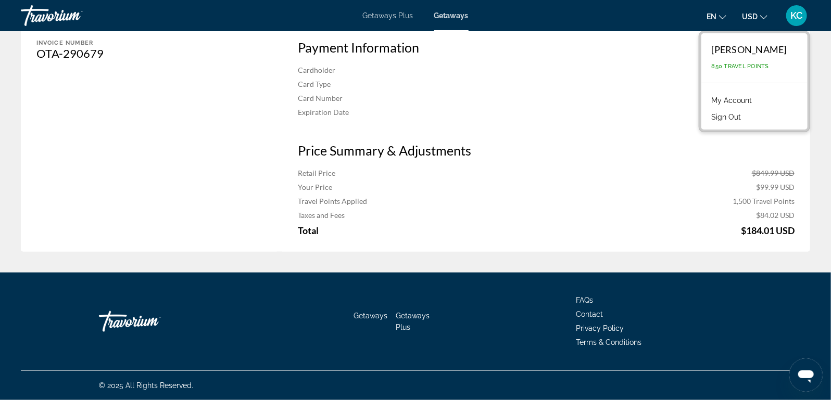
click at [742, 112] on button "Sign Out" at bounding box center [727, 117] width 40 height 14
